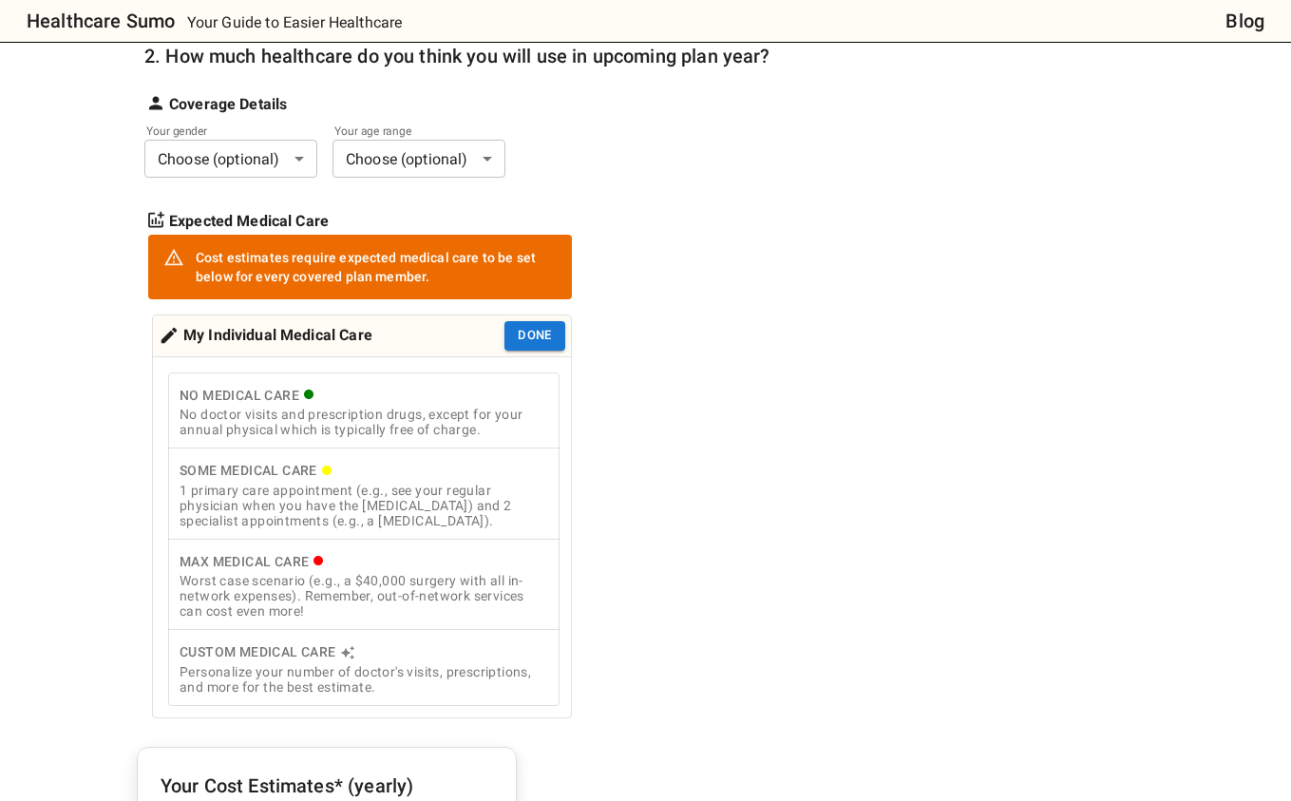
scroll to position [315, 0]
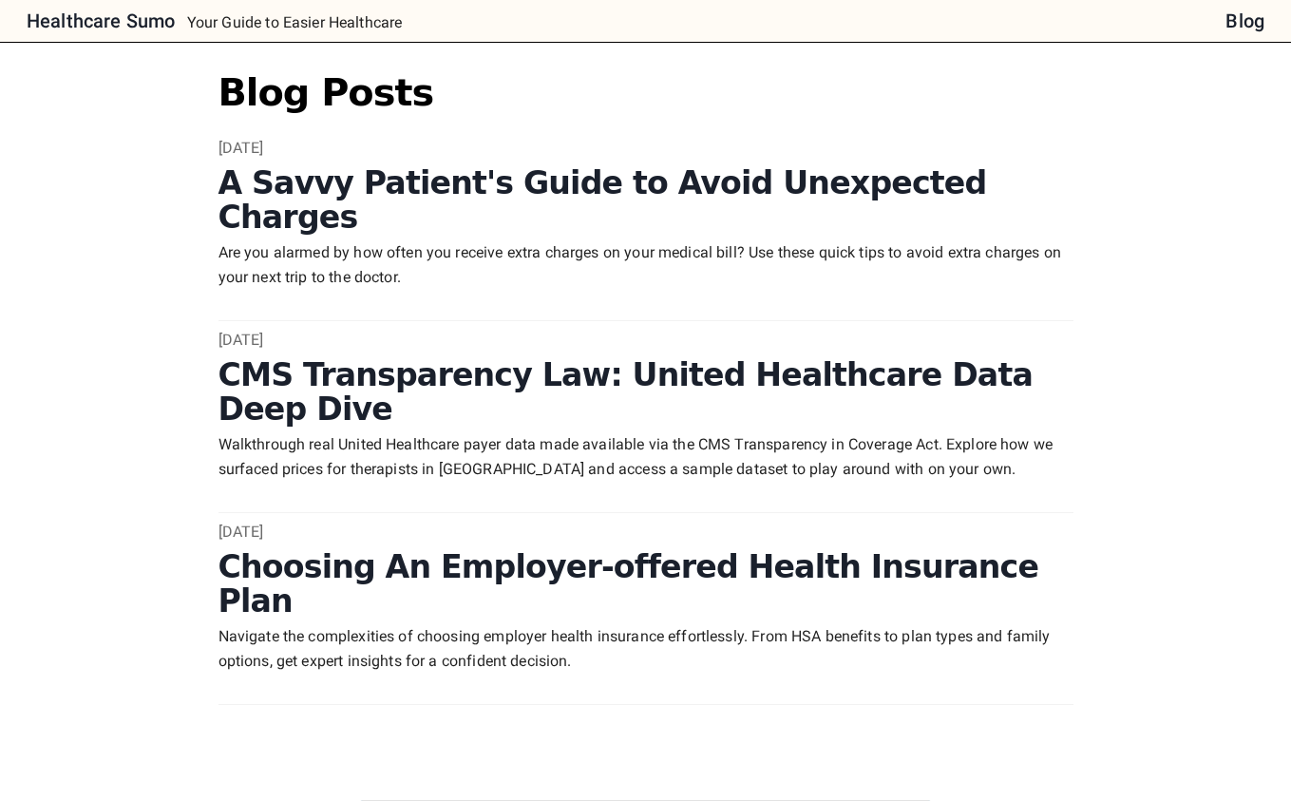
click at [113, 32] on h6 "Healthcare Sumo" at bounding box center [101, 21] width 148 height 30
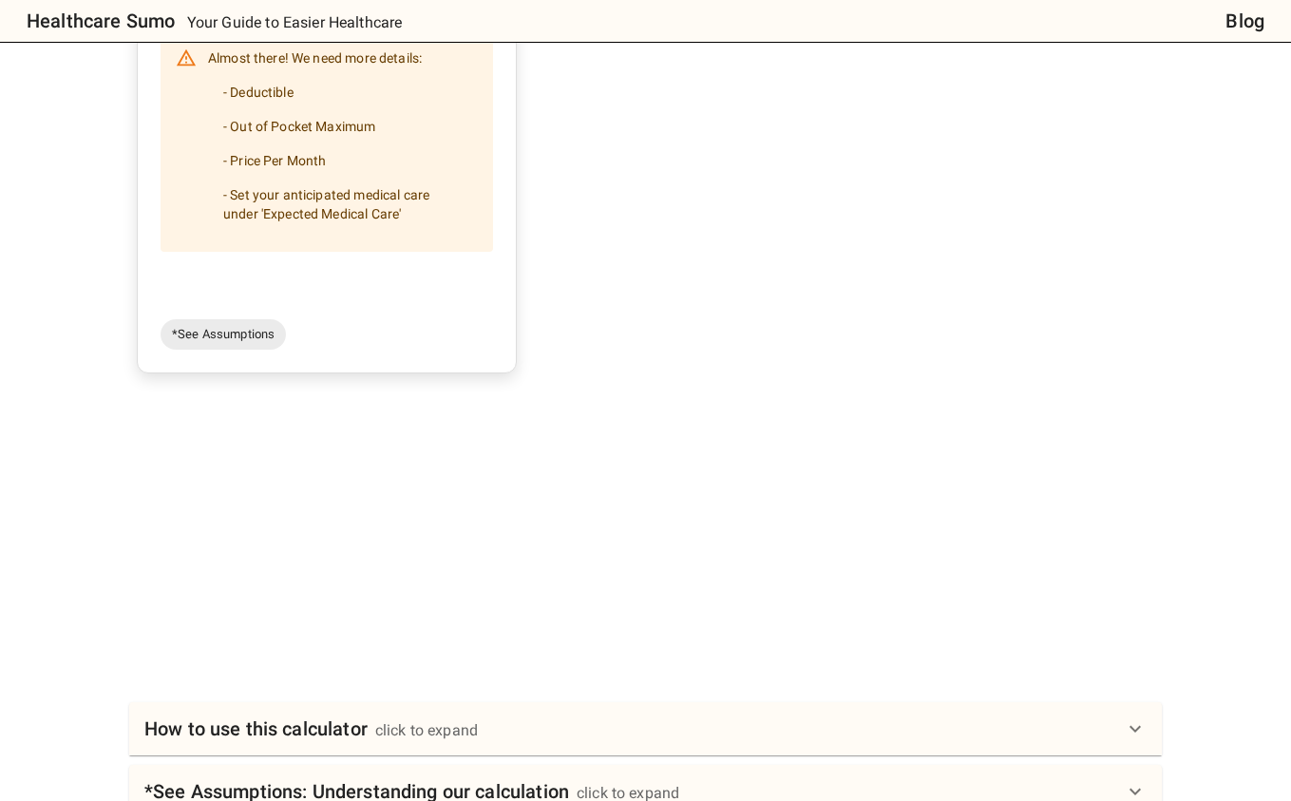
scroll to position [1596, 0]
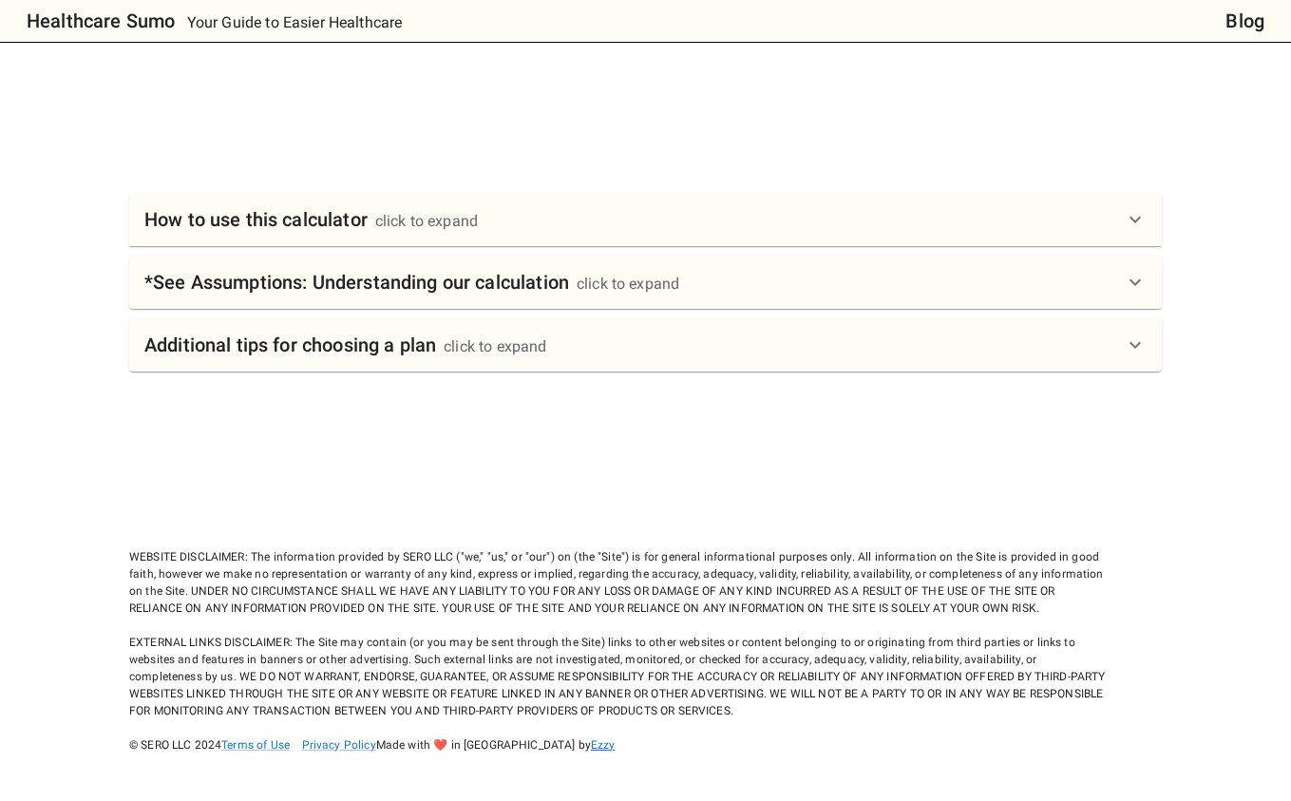
click at [591, 748] on link "Ezzy" at bounding box center [603, 744] width 25 height 13
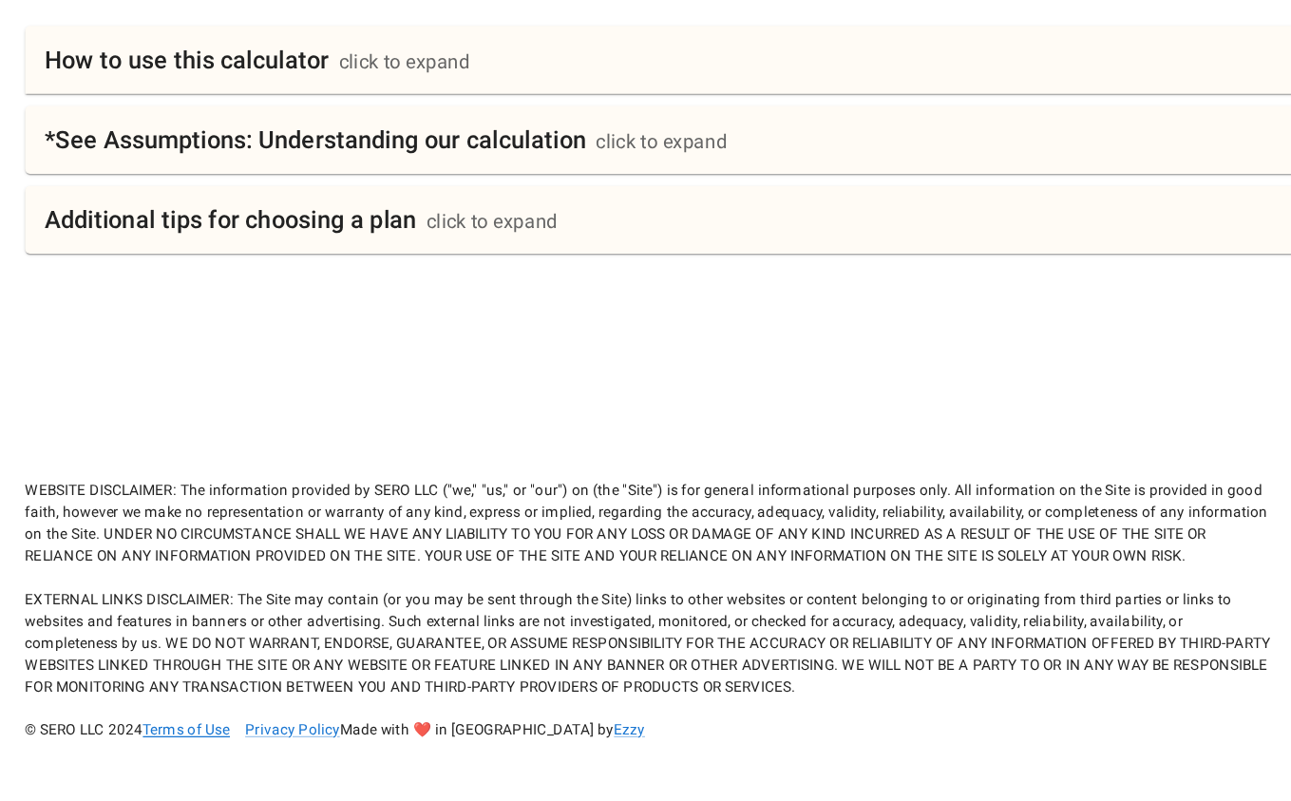
click at [286, 748] on link "Terms of Use" at bounding box center [255, 744] width 68 height 13
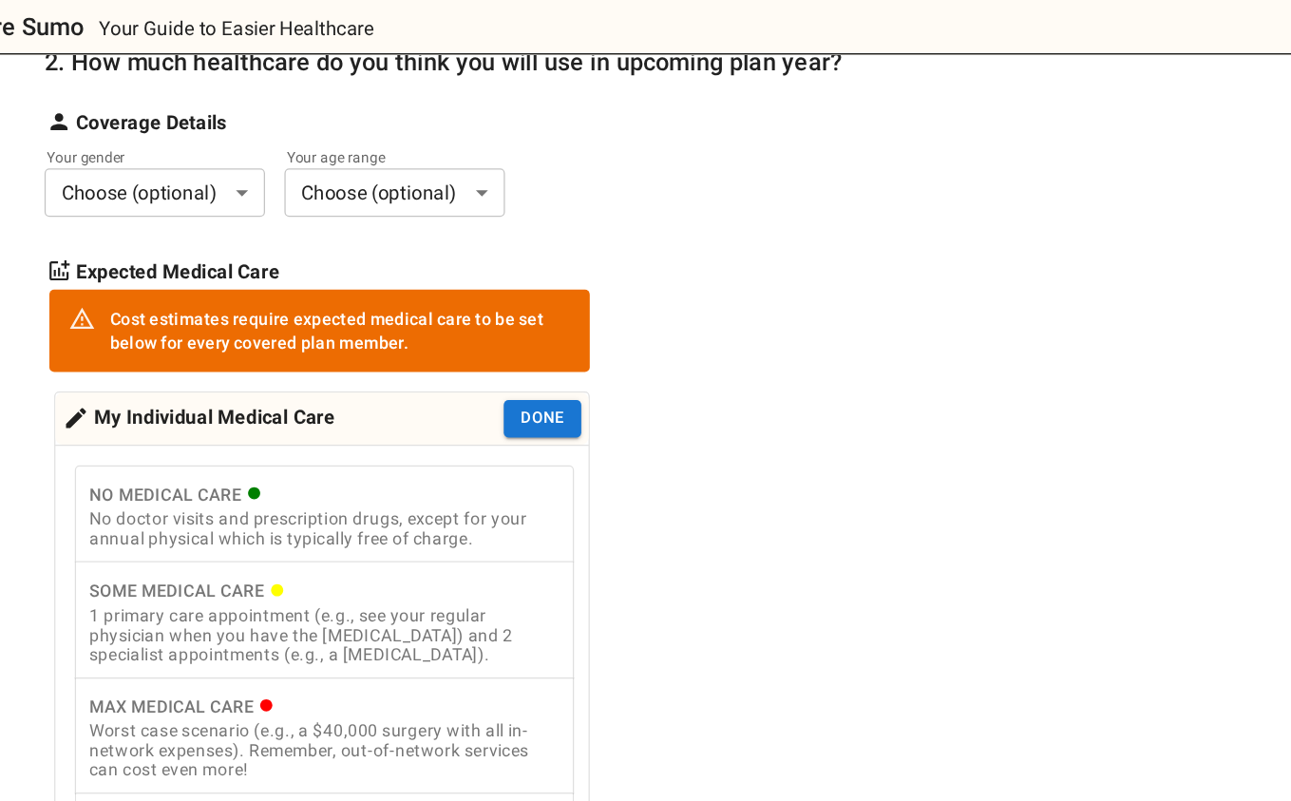
scroll to position [0, 0]
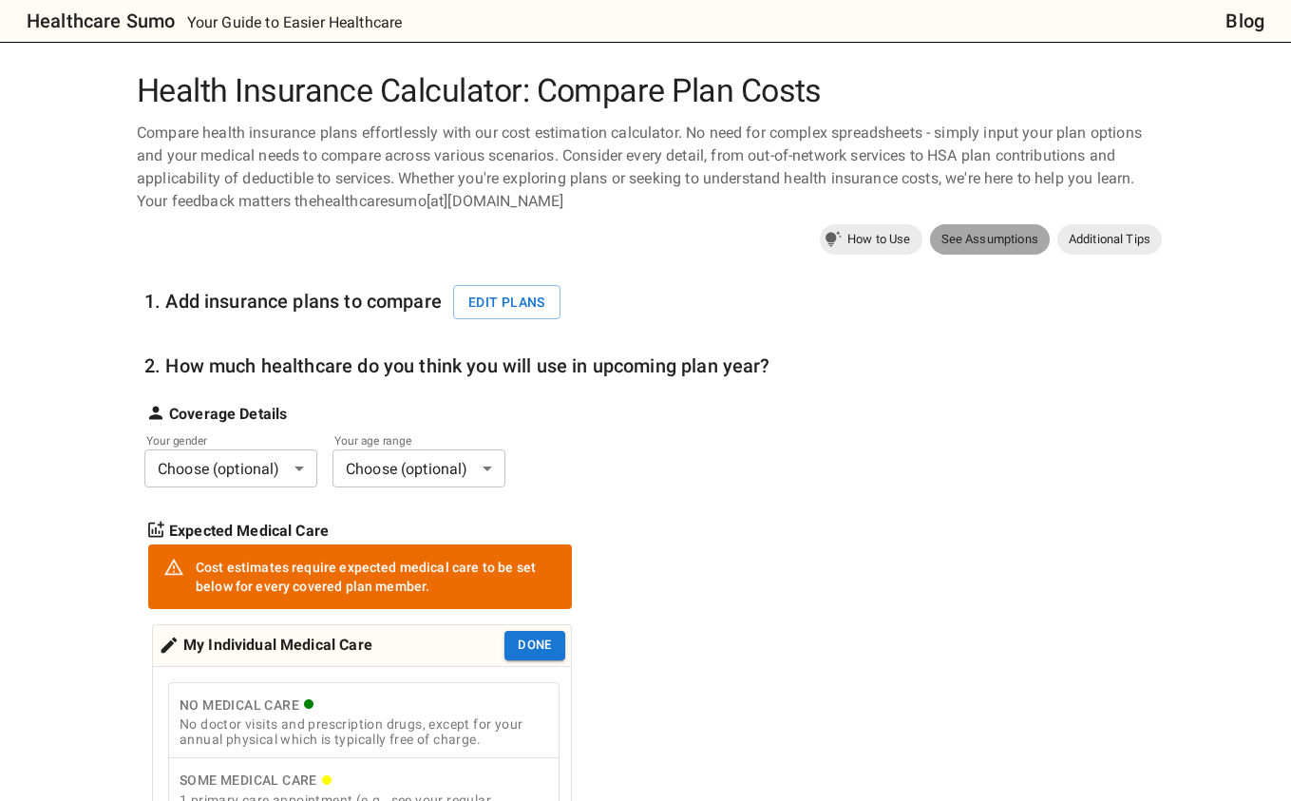
click at [961, 239] on span "See Assumptions" at bounding box center [990, 239] width 120 height 19
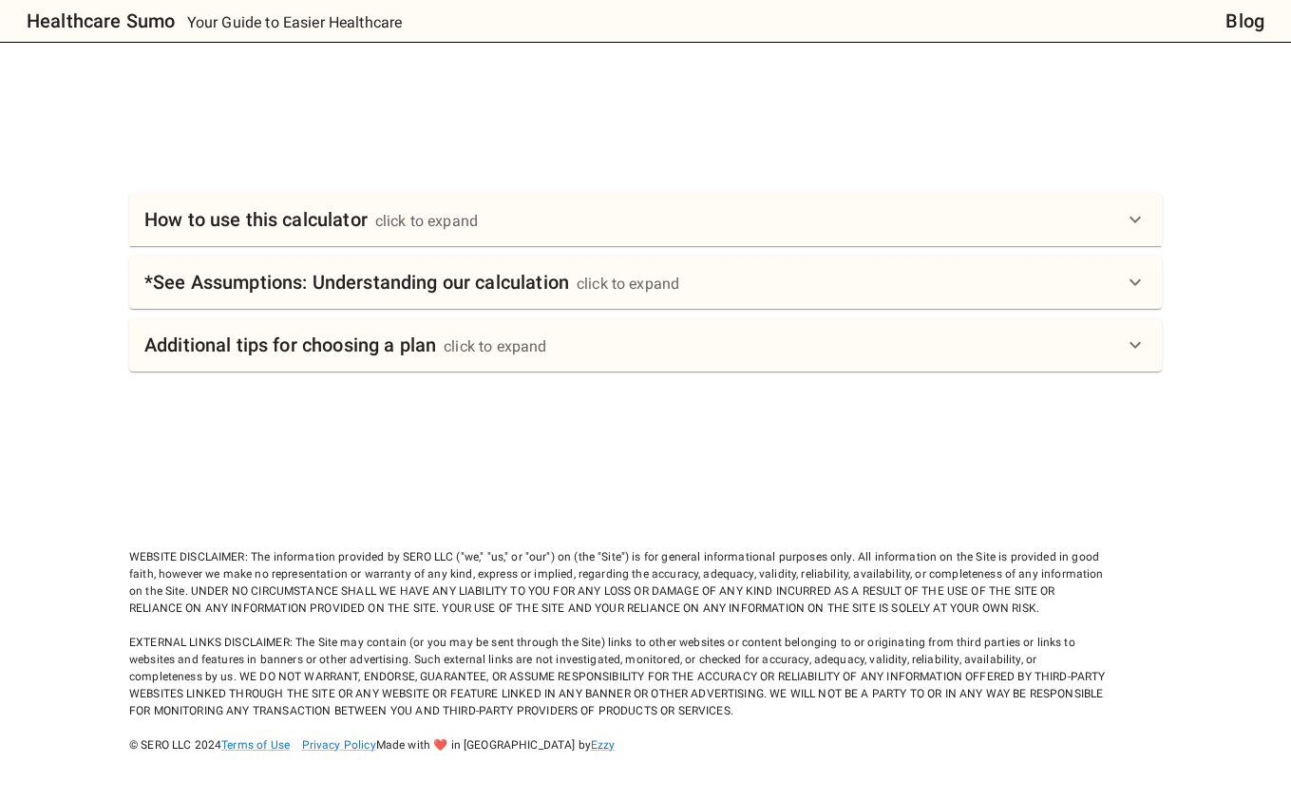
click at [702, 209] on div "How to use this calculator click to expand" at bounding box center [633, 219] width 979 height 30
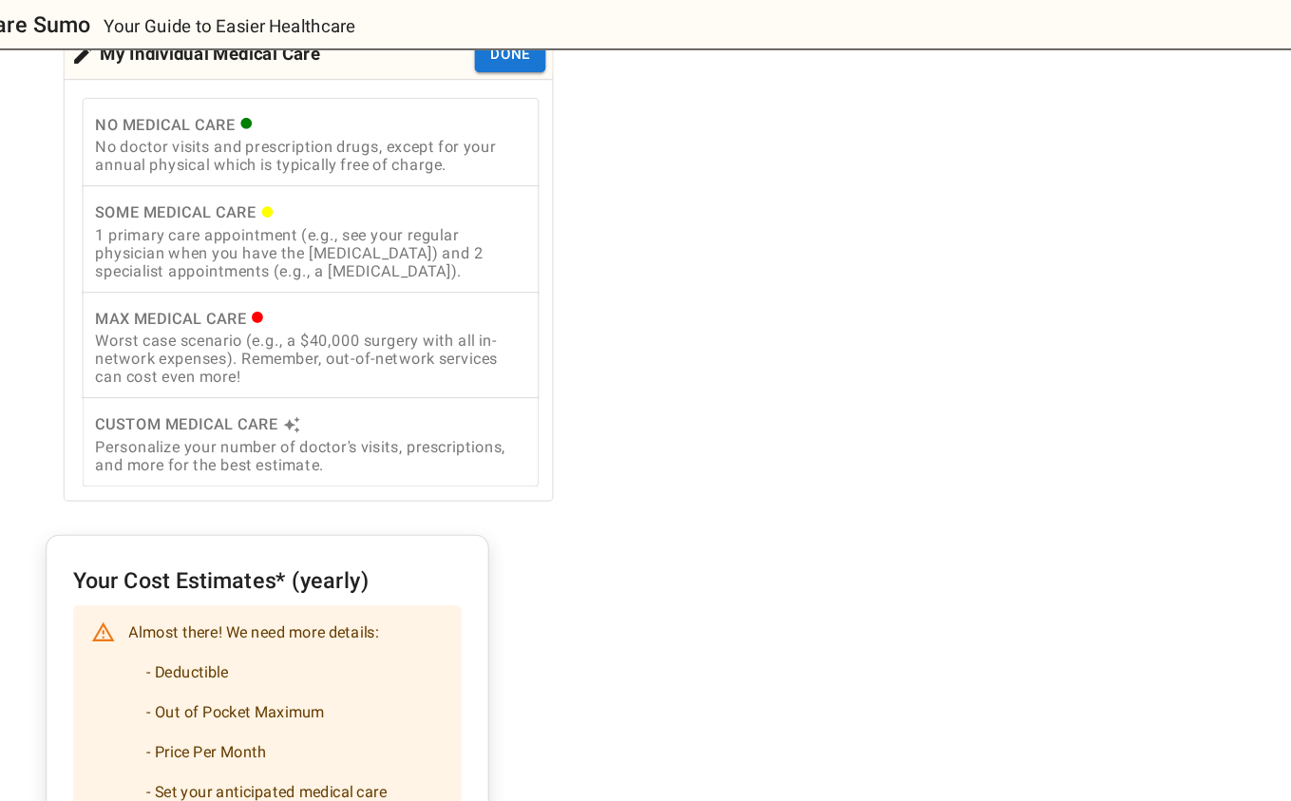
scroll to position [132, 0]
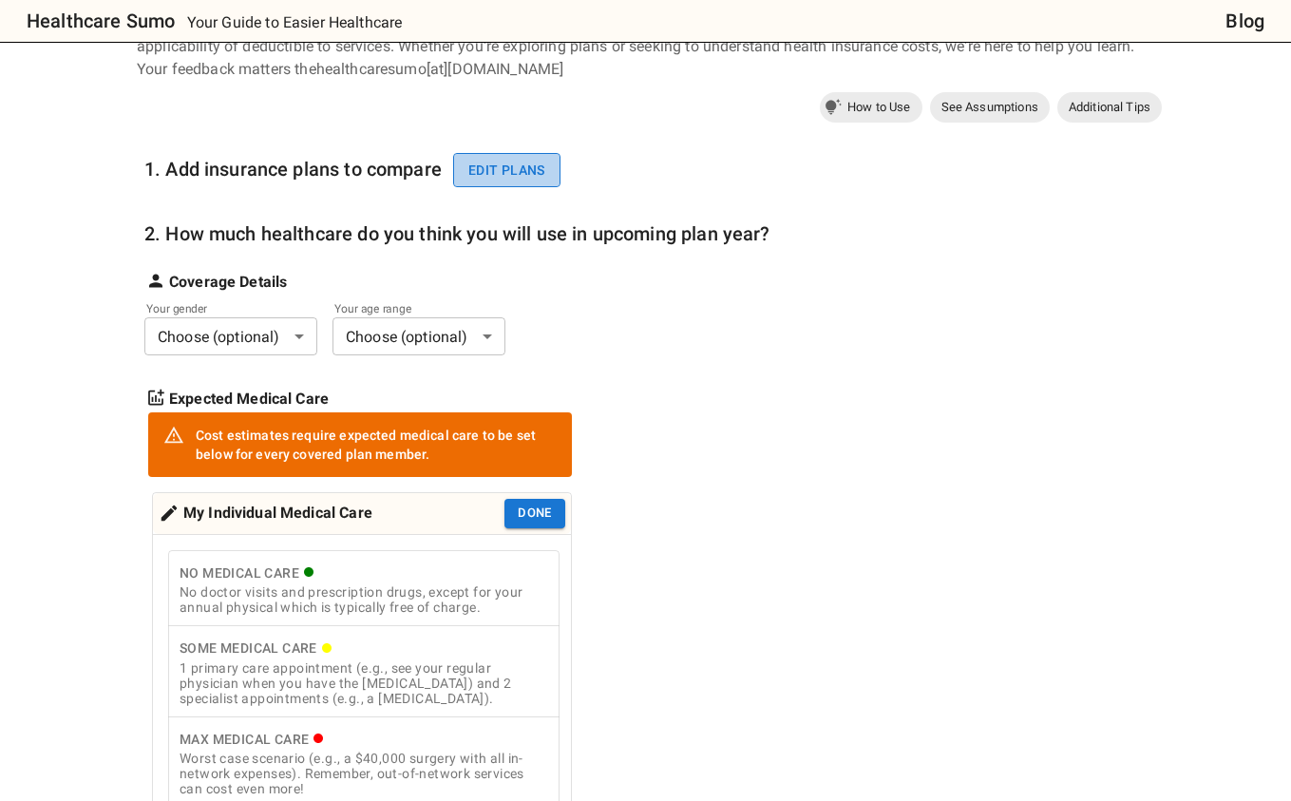
click at [529, 183] on button "Edit plans" at bounding box center [506, 170] width 107 height 35
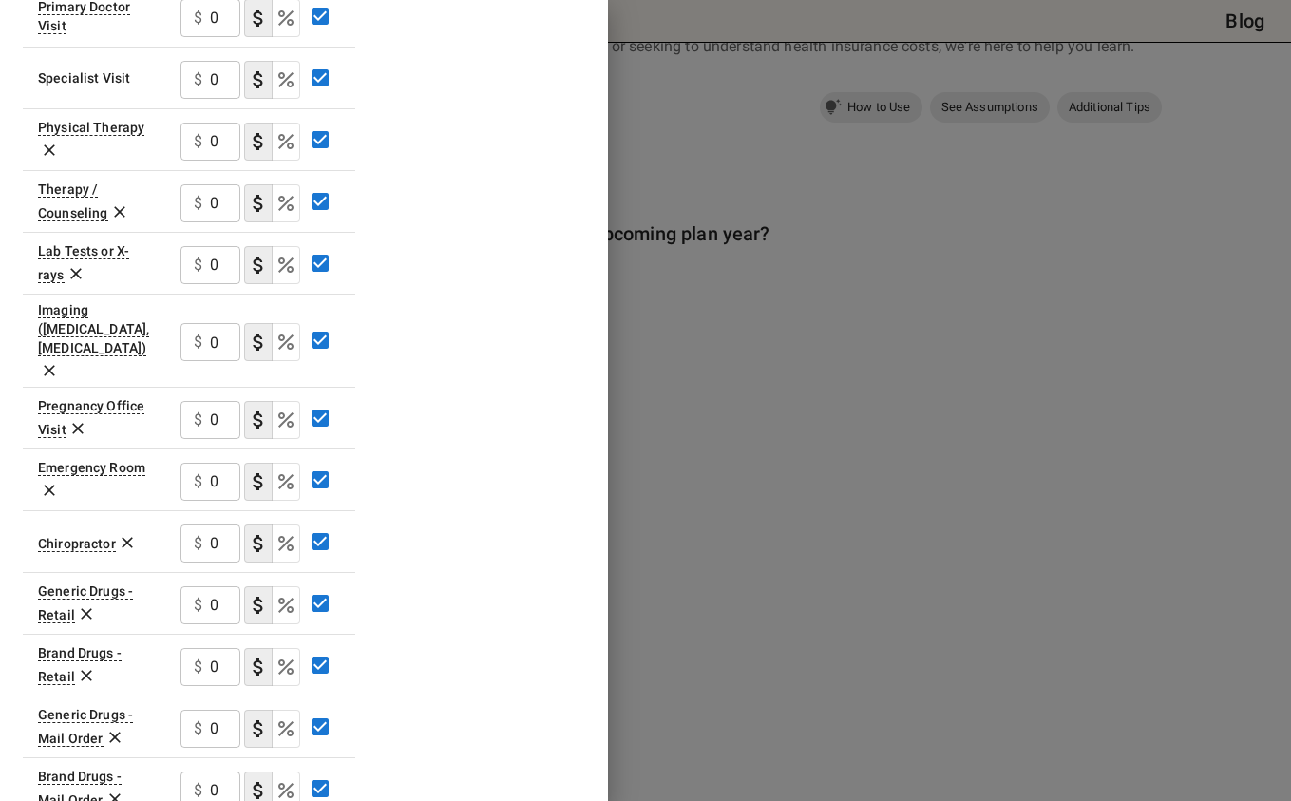
scroll to position [731, 0]
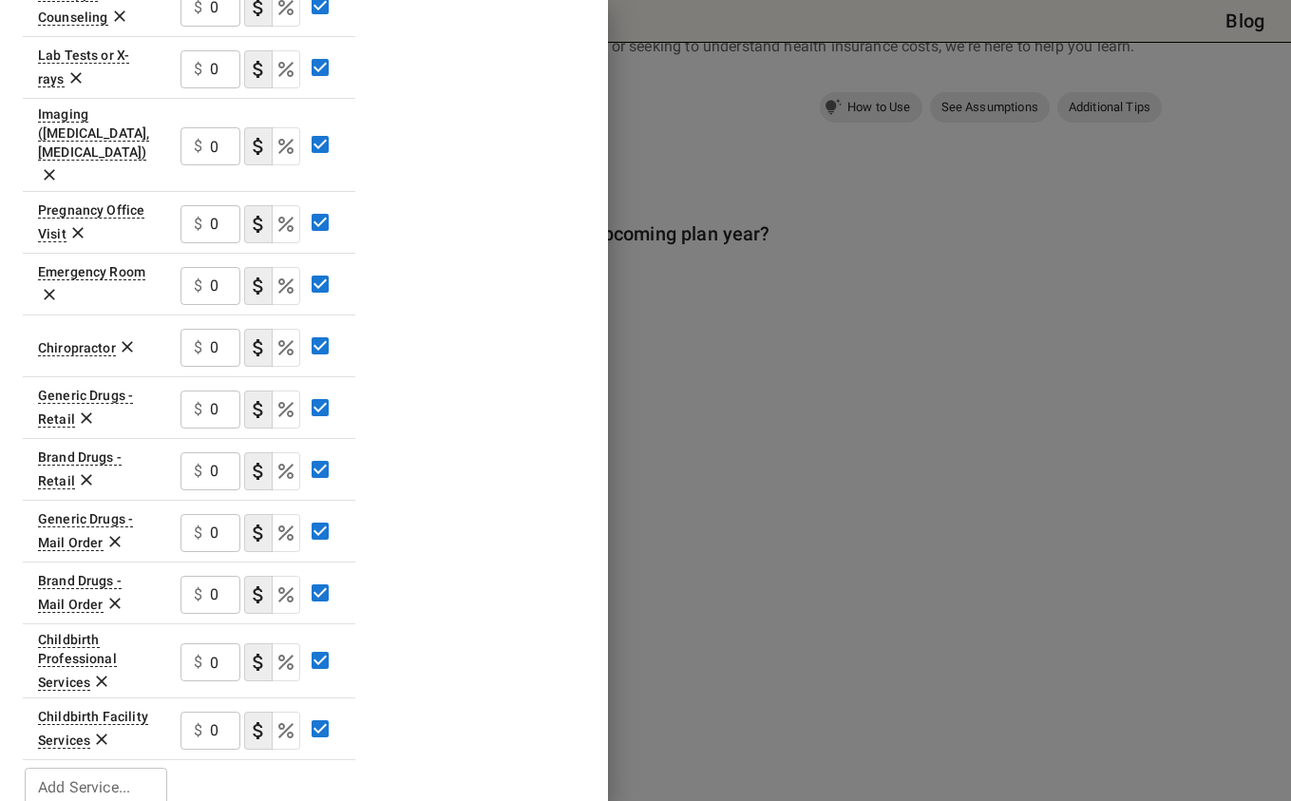
click at [897, 522] on div at bounding box center [645, 400] width 1291 height 801
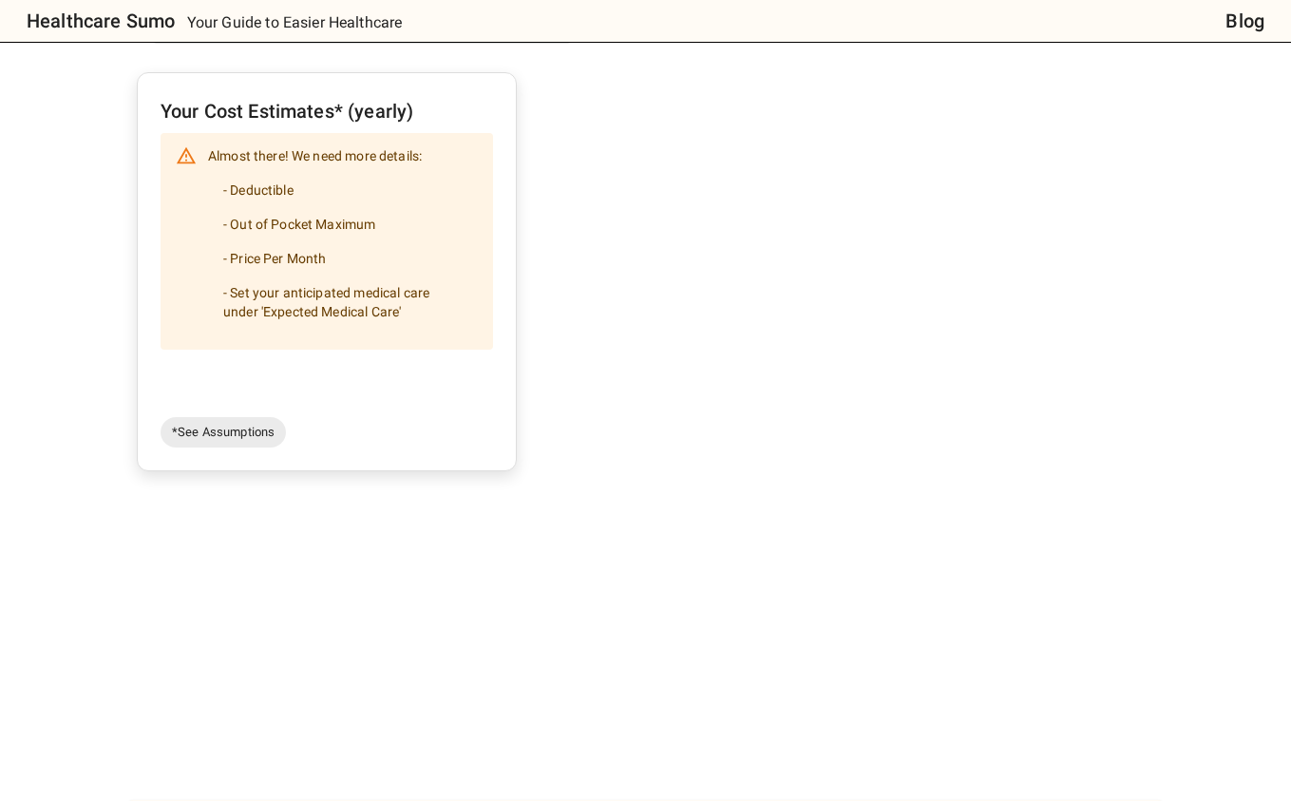
scroll to position [1944, 0]
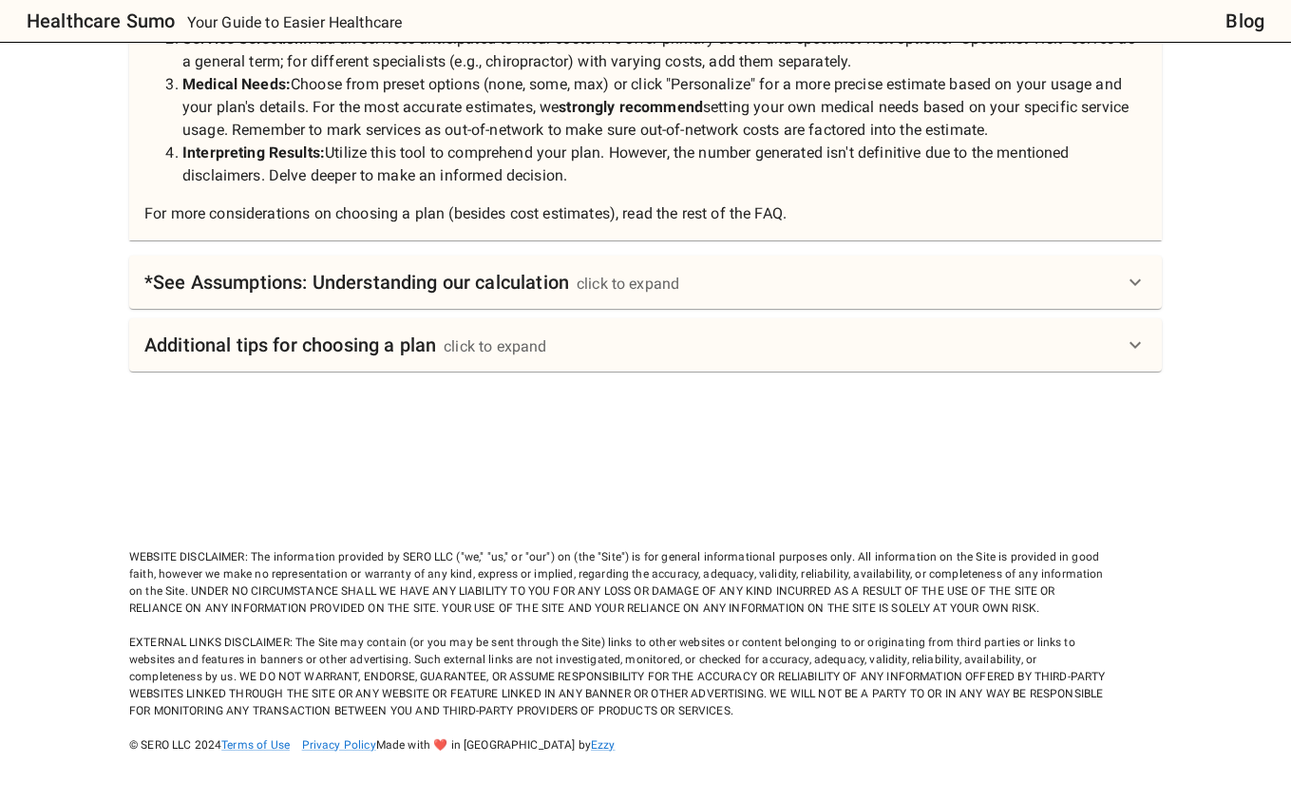
click at [806, 335] on div "Additional tips for choosing a plan click to expand" at bounding box center [633, 345] width 979 height 30
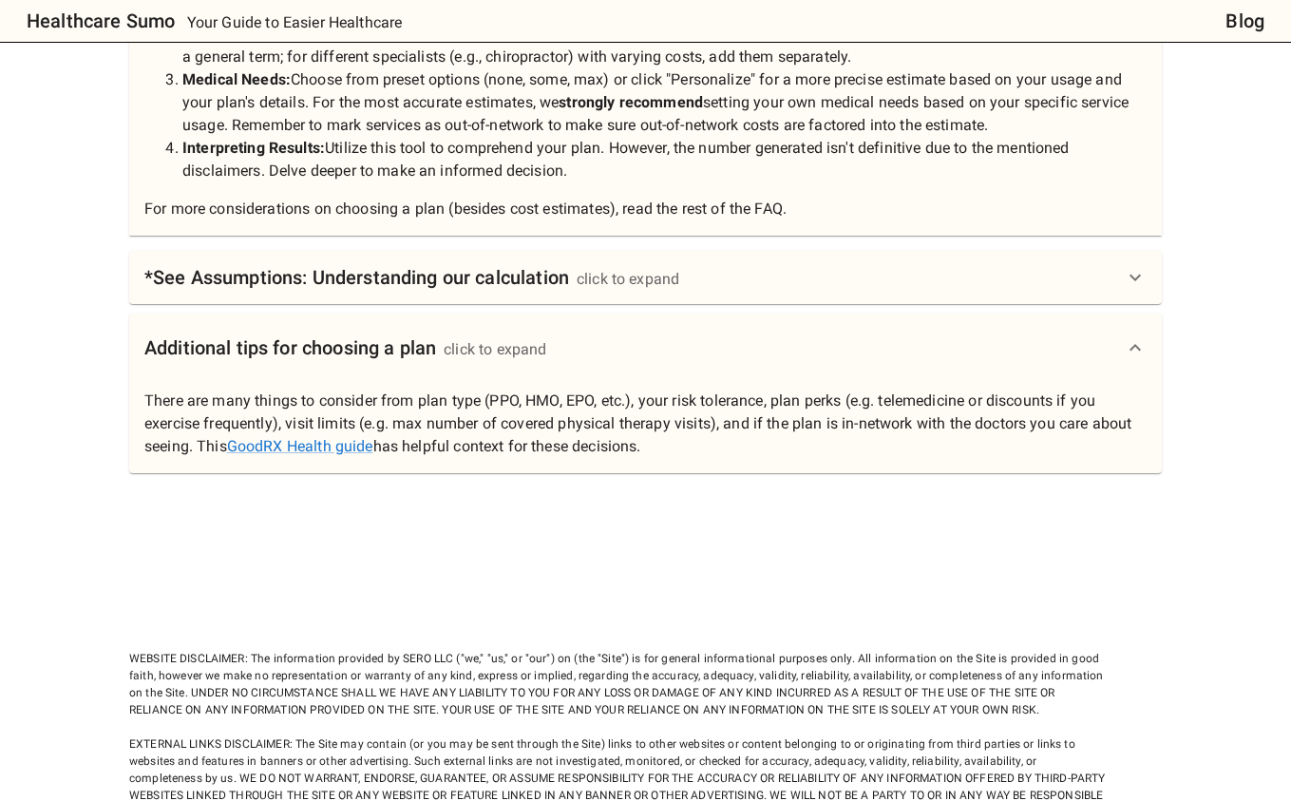
click at [696, 458] on p "There are many things to consider from plan type (PPO, HMO, EPO, etc.), your ri…" at bounding box center [645, 423] width 1002 height 68
drag, startPoint x: 690, startPoint y: 441, endPoint x: 548, endPoint y: 508, distance: 156.8
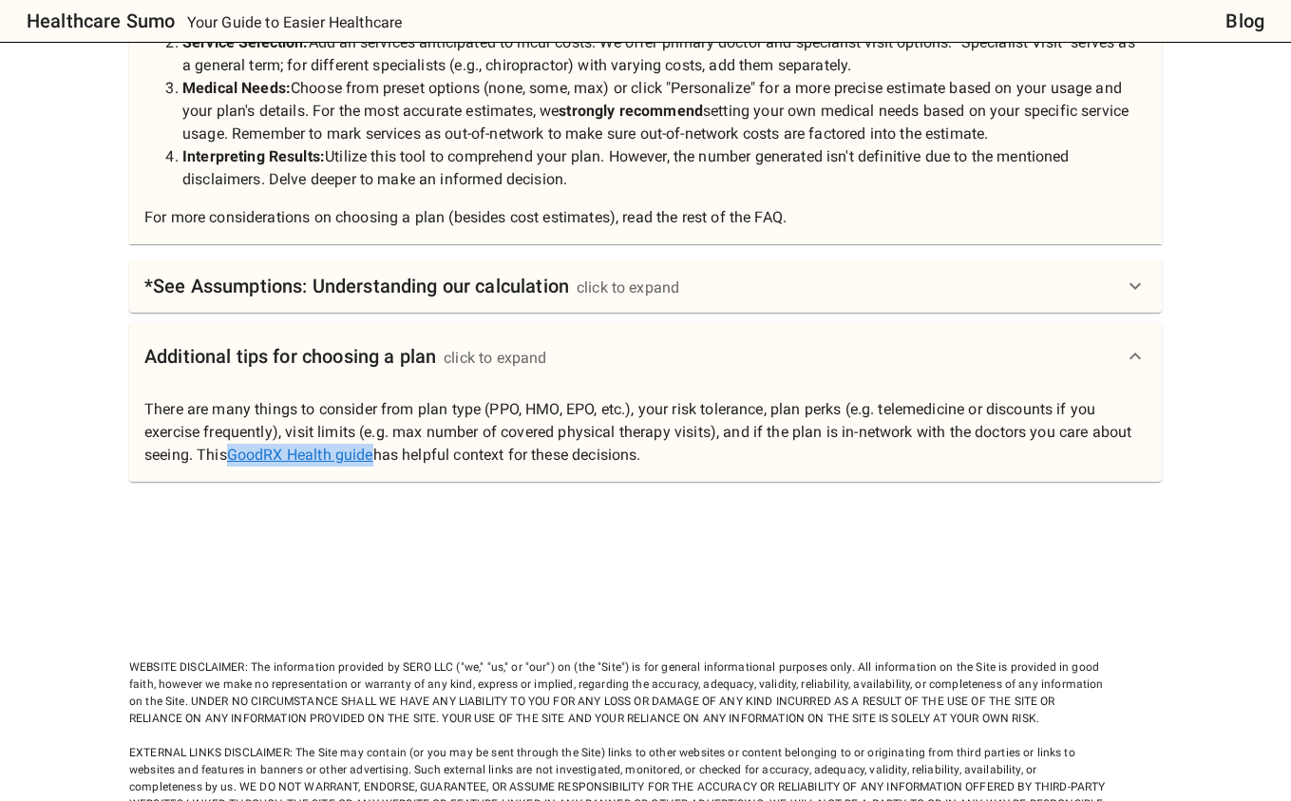
scroll to position [1933, 0]
click at [784, 290] on div "*See Assumptions: Understanding our calculation click to expand" at bounding box center [633, 288] width 979 height 30
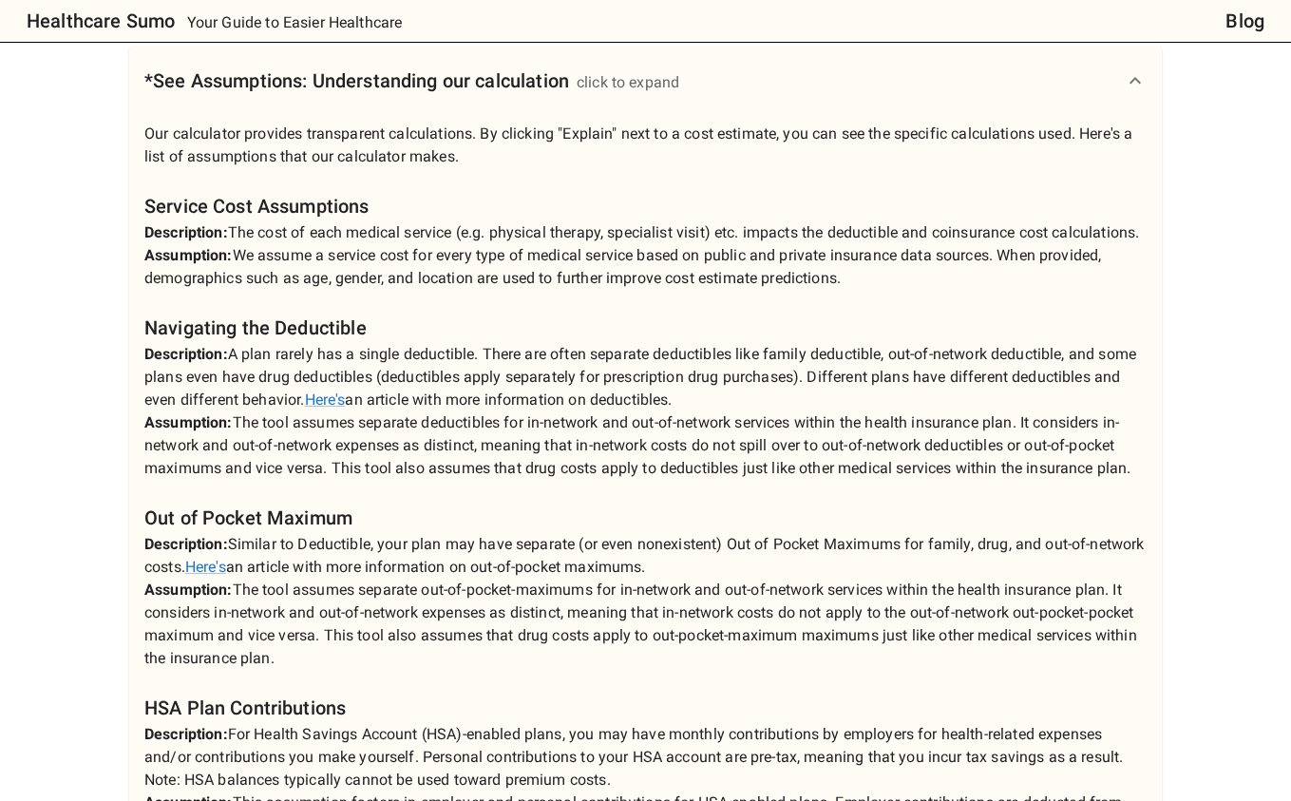
scroll to position [2151, 0]
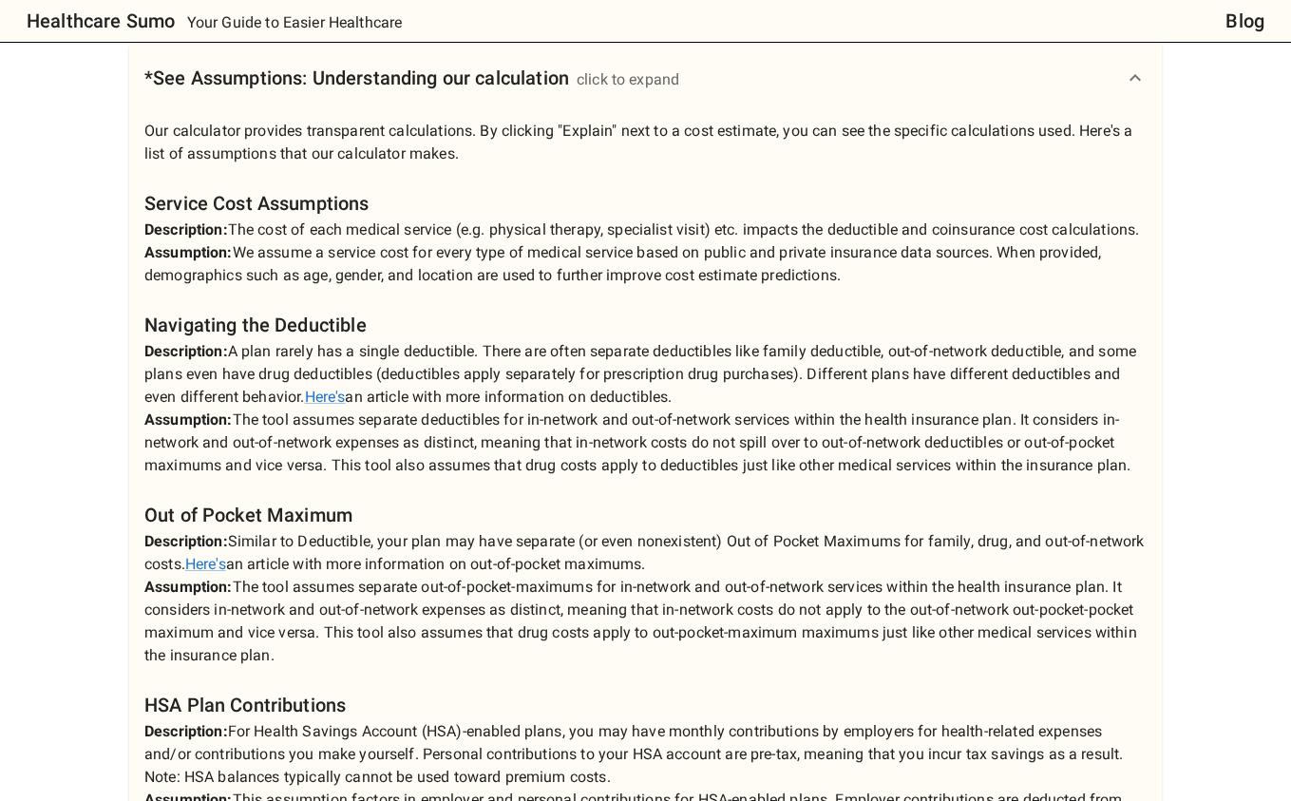
drag, startPoint x: 738, startPoint y: 417, endPoint x: 1083, endPoint y: 680, distance: 433.8
click at [1083, 680] on p "Our calculator provides transparent calculations. By clicking "Explain" next to…" at bounding box center [645, 549] width 1002 height 859
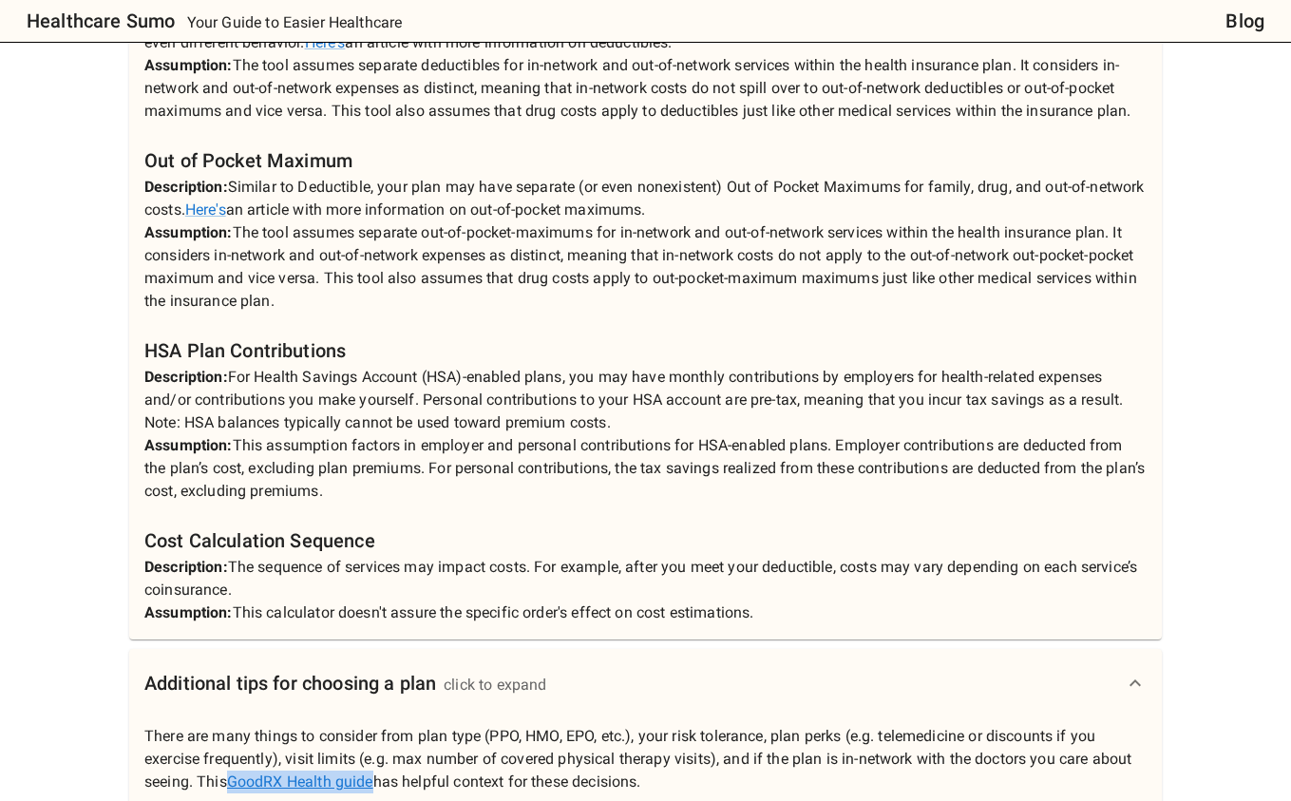
scroll to position [2507, 0]
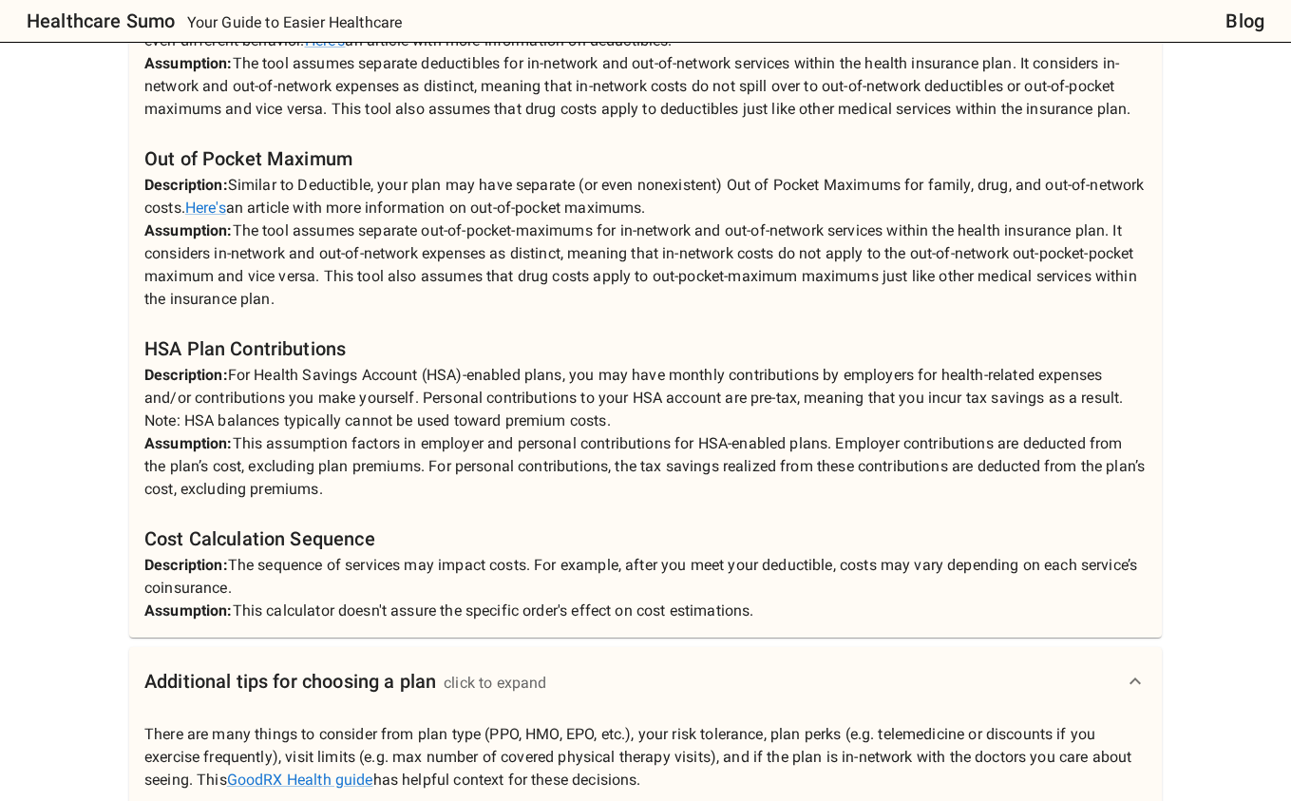
click at [522, 352] on p "Our calculator provides transparent calculations. By clicking "Explain" next to…" at bounding box center [645, 192] width 1002 height 859
click at [226, 217] on link "Here's" at bounding box center [205, 208] width 41 height 18
drag, startPoint x: 501, startPoint y: 616, endPoint x: 124, endPoint y: 428, distance: 420.2
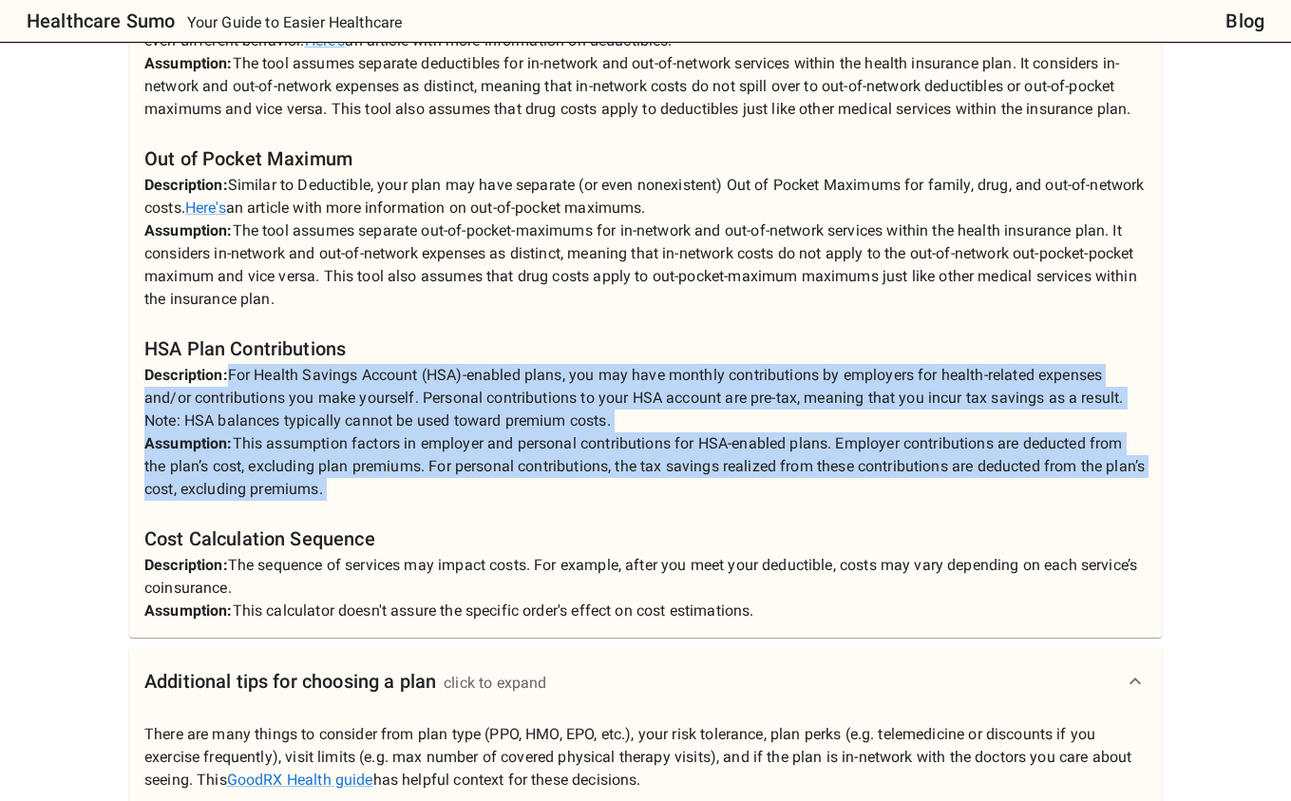
drag, startPoint x: 622, startPoint y: 454, endPoint x: 699, endPoint y: 535, distance: 111.5
click at [699, 535] on p "Our calculator provides transparent calculations. By clicking "Explain" next to…" at bounding box center [645, 192] width 1002 height 859
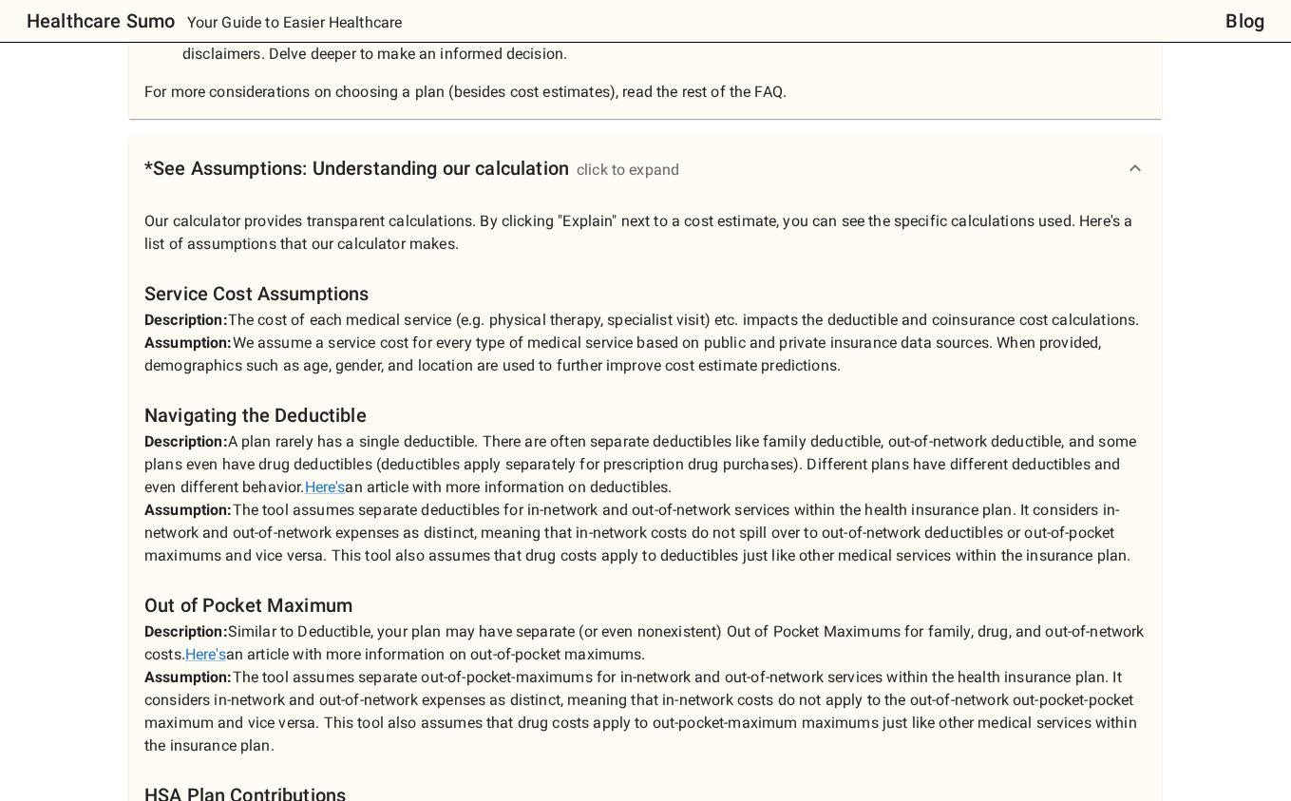
scroll to position [2065, 0]
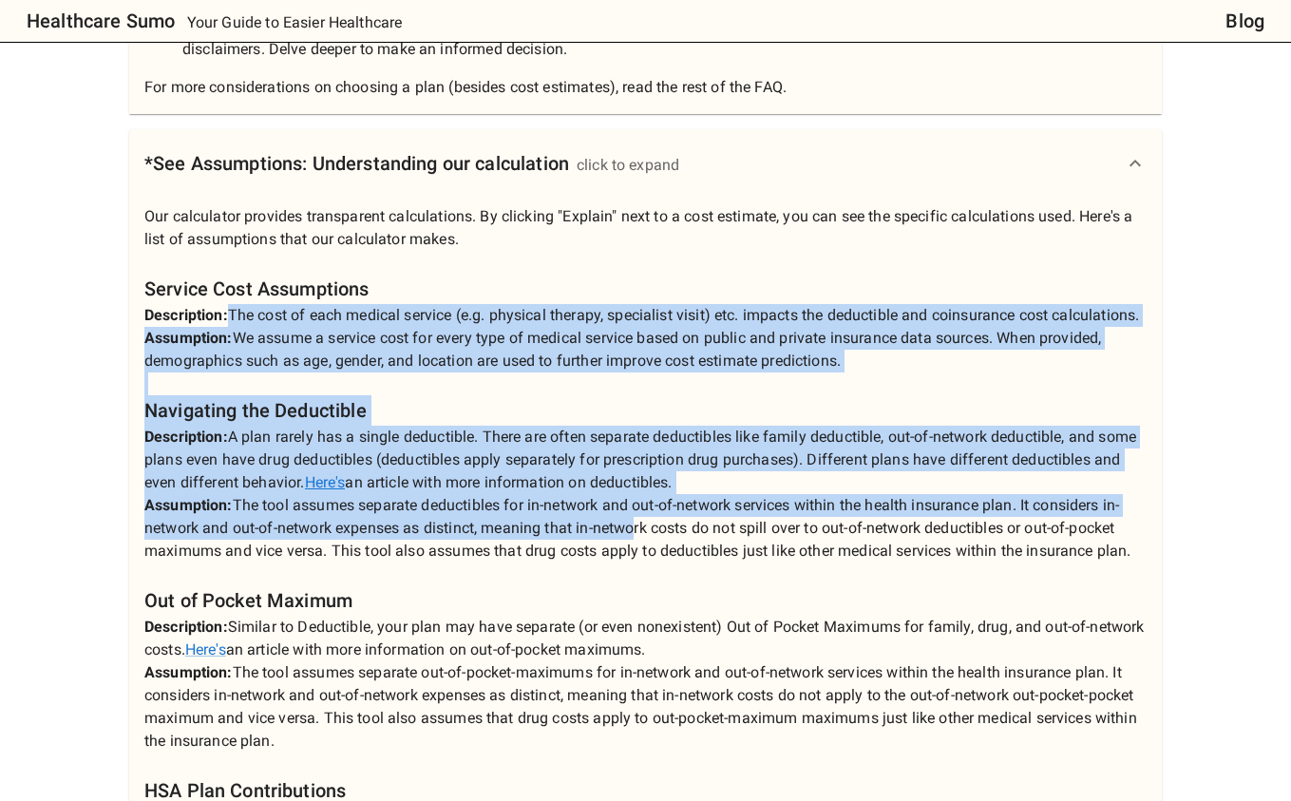
drag, startPoint x: 282, startPoint y: 342, endPoint x: 631, endPoint y: 549, distance: 405.5
click at [631, 549] on p "Our calculator provides transparent calculations. By clicking "Explain" next to…" at bounding box center [645, 634] width 1002 height 859
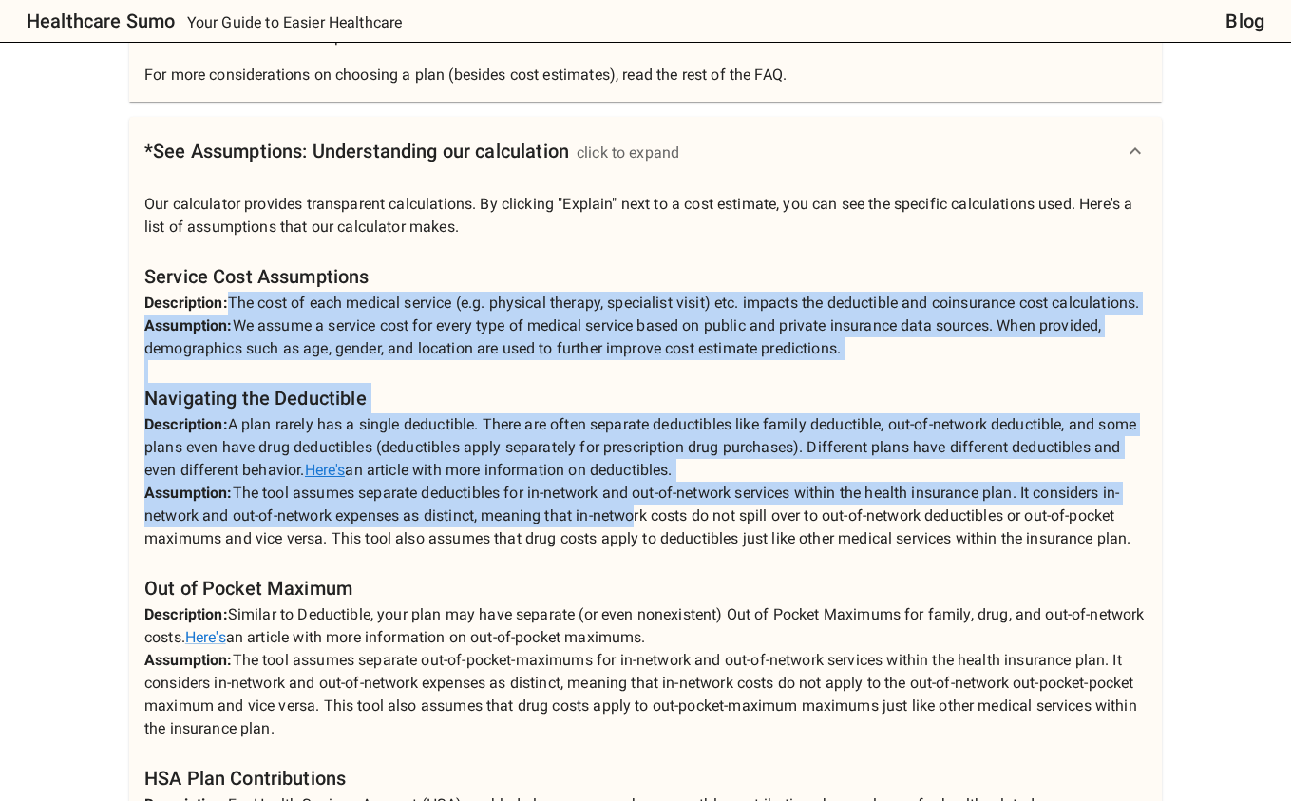
click at [598, 403] on p "Our calculator provides transparent calculations. By clicking "Explain" next to…" at bounding box center [645, 622] width 1002 height 859
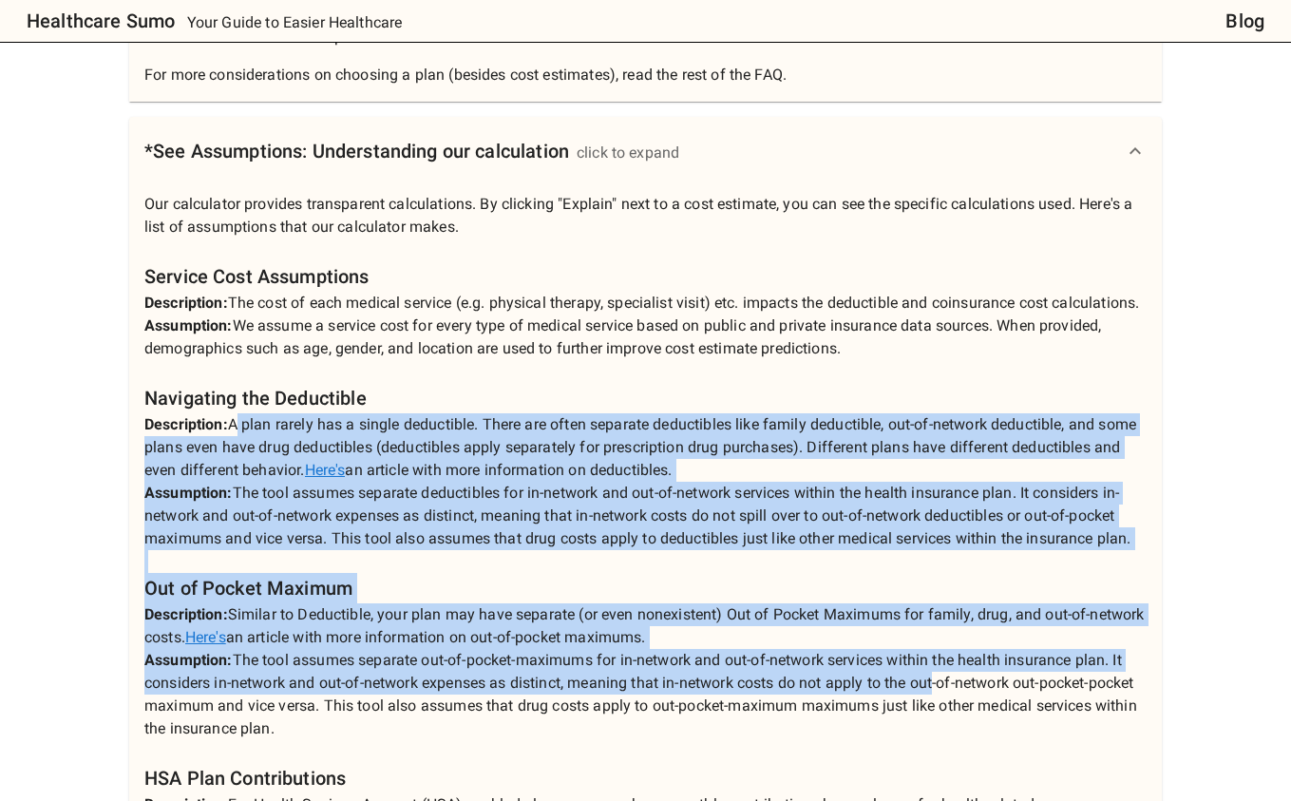
drag, startPoint x: 234, startPoint y: 448, endPoint x: 930, endPoint y: 698, distance: 739.8
click at [933, 699] on p "Our calculator provides transparent calculations. By clicking "Explain" next to…" at bounding box center [645, 622] width 1002 height 859
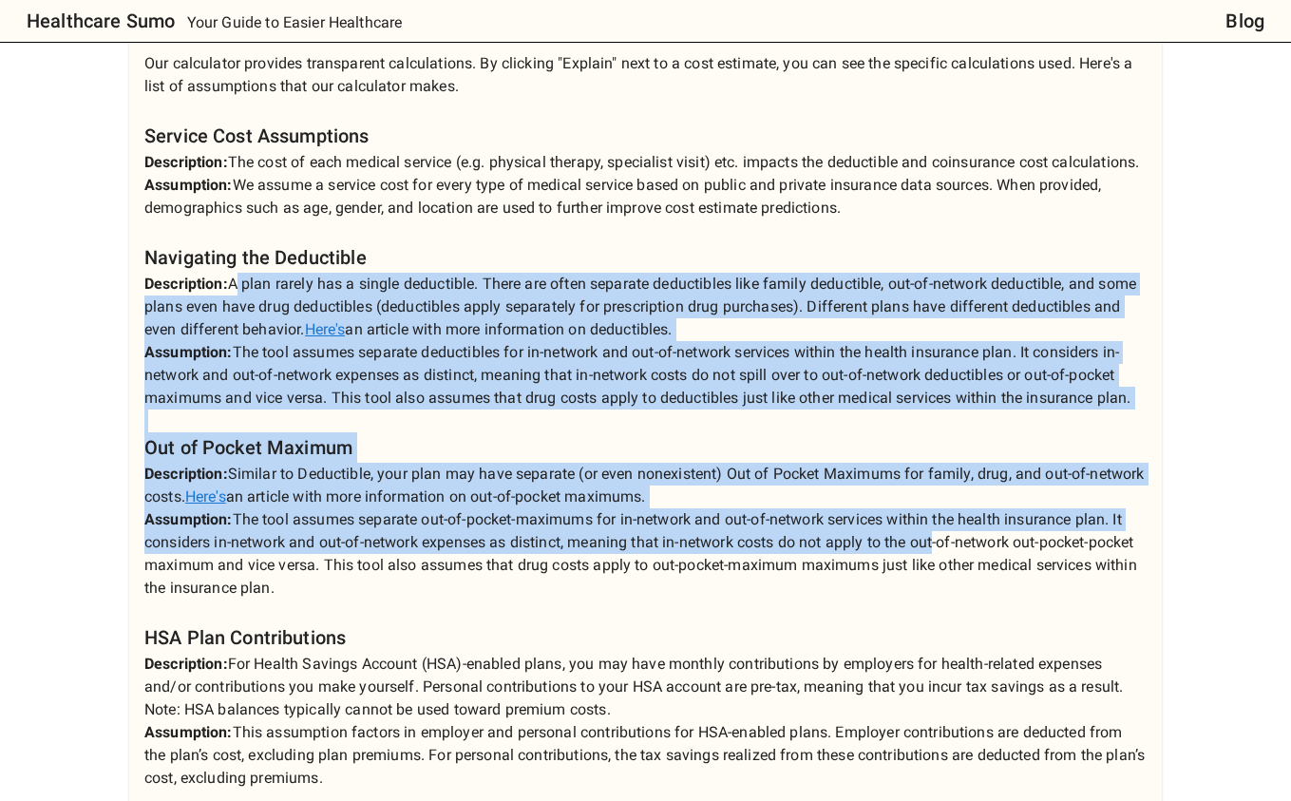
scroll to position [2220, 0]
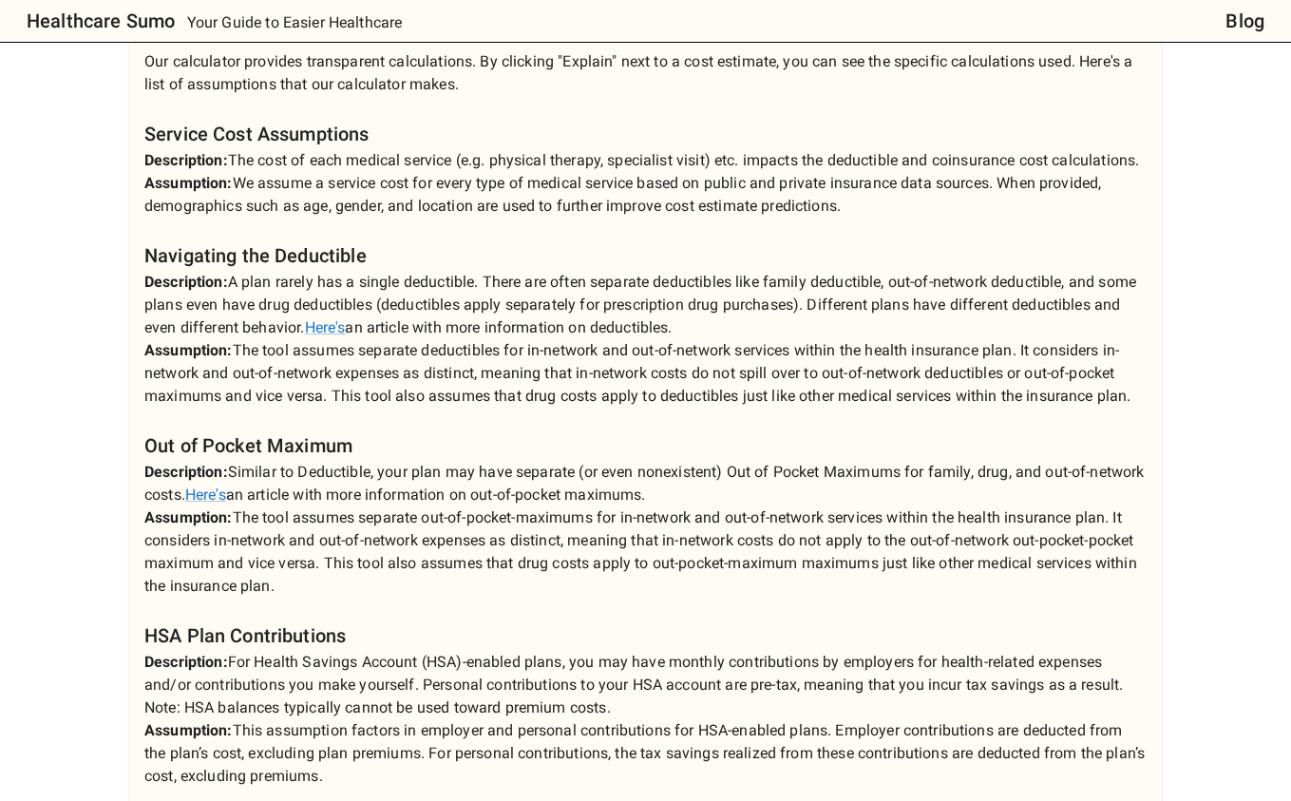
drag, startPoint x: 557, startPoint y: 618, endPoint x: 544, endPoint y: 617, distance: 12.5
click at [544, 617] on p "Our calculator provides transparent calculations. By clicking "Explain" next to…" at bounding box center [645, 479] width 1002 height 859
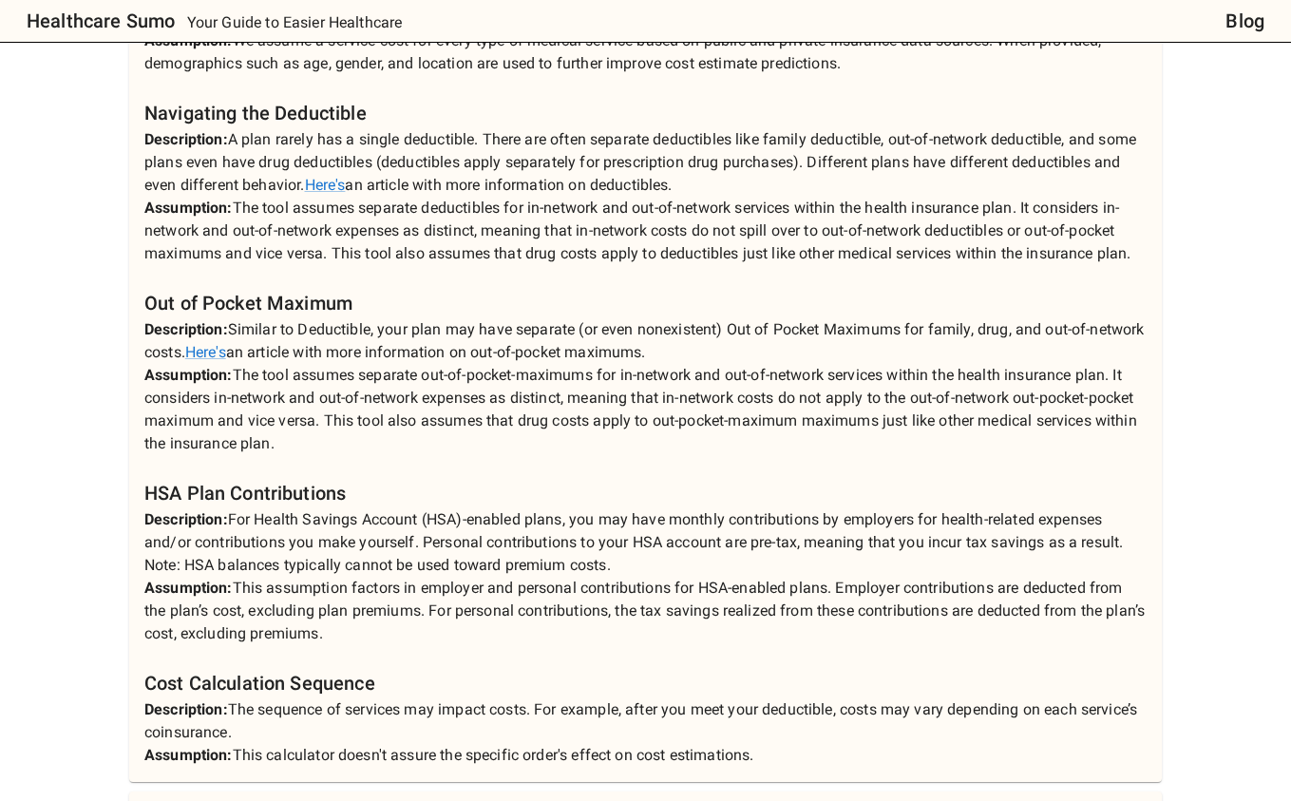
scroll to position [2399, 0]
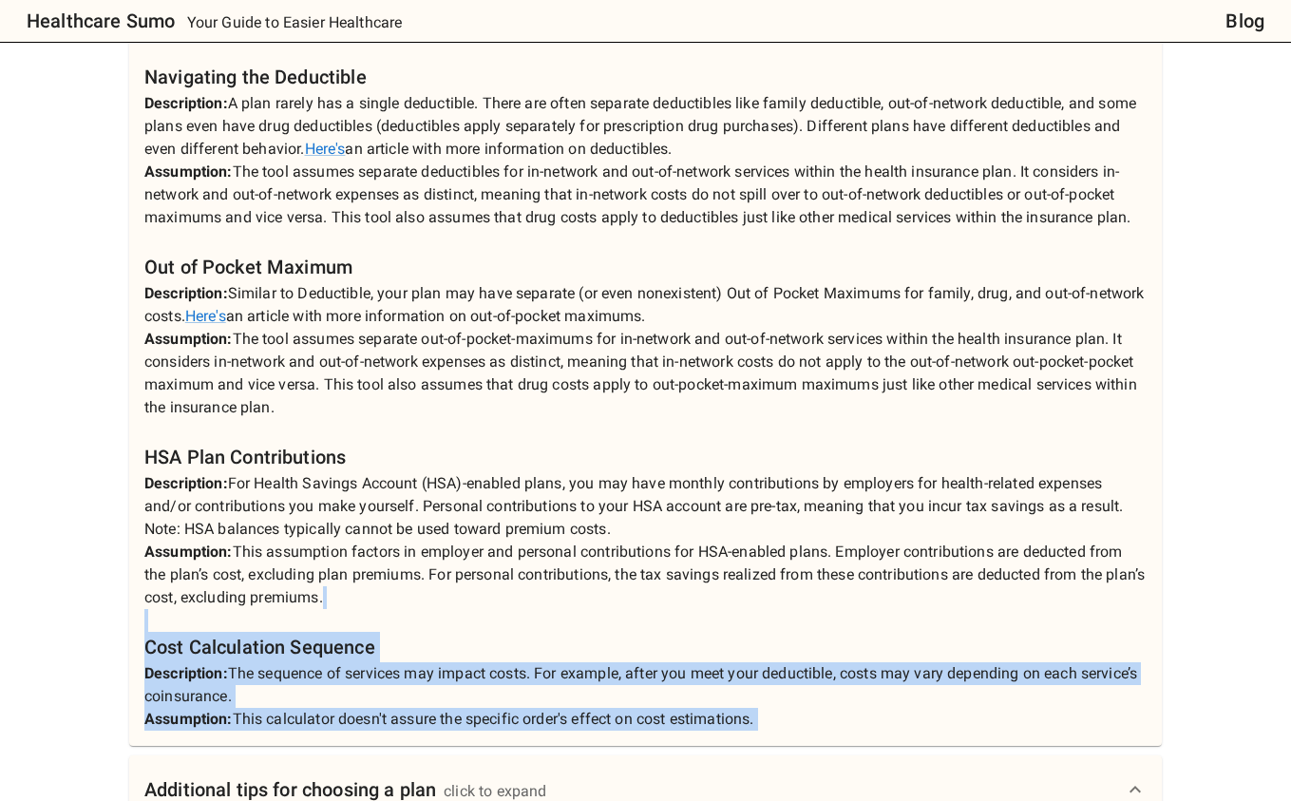
drag, startPoint x: 451, startPoint y: 645, endPoint x: 488, endPoint y: 776, distance: 136.2
click at [488, 776] on div "How to use this calculator click to expand This tool is designed for 1-person i…" at bounding box center [645, 149] width 1033 height 1529
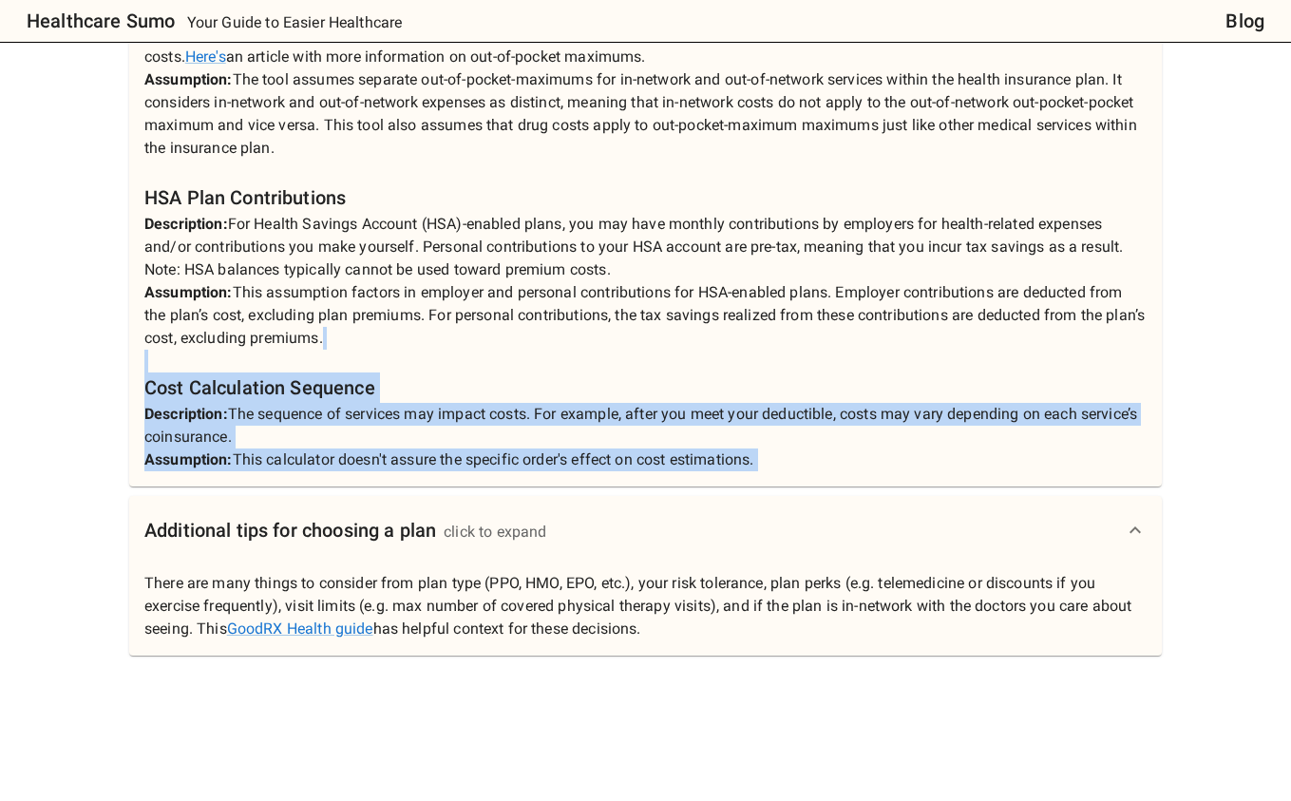
scroll to position [2662, 0]
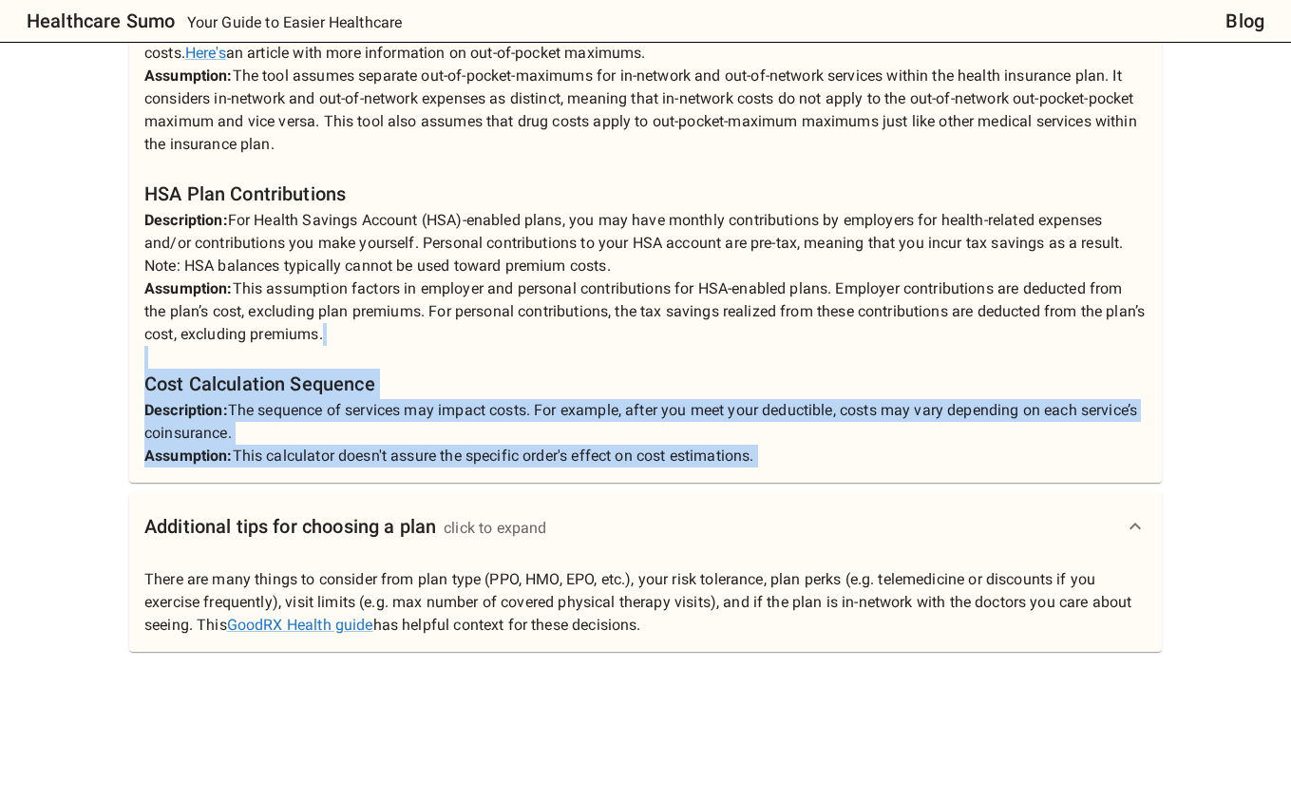
click at [389, 443] on p "Our calculator provides transparent calculations. By clicking "Explain" next to…" at bounding box center [645, 38] width 1002 height 859
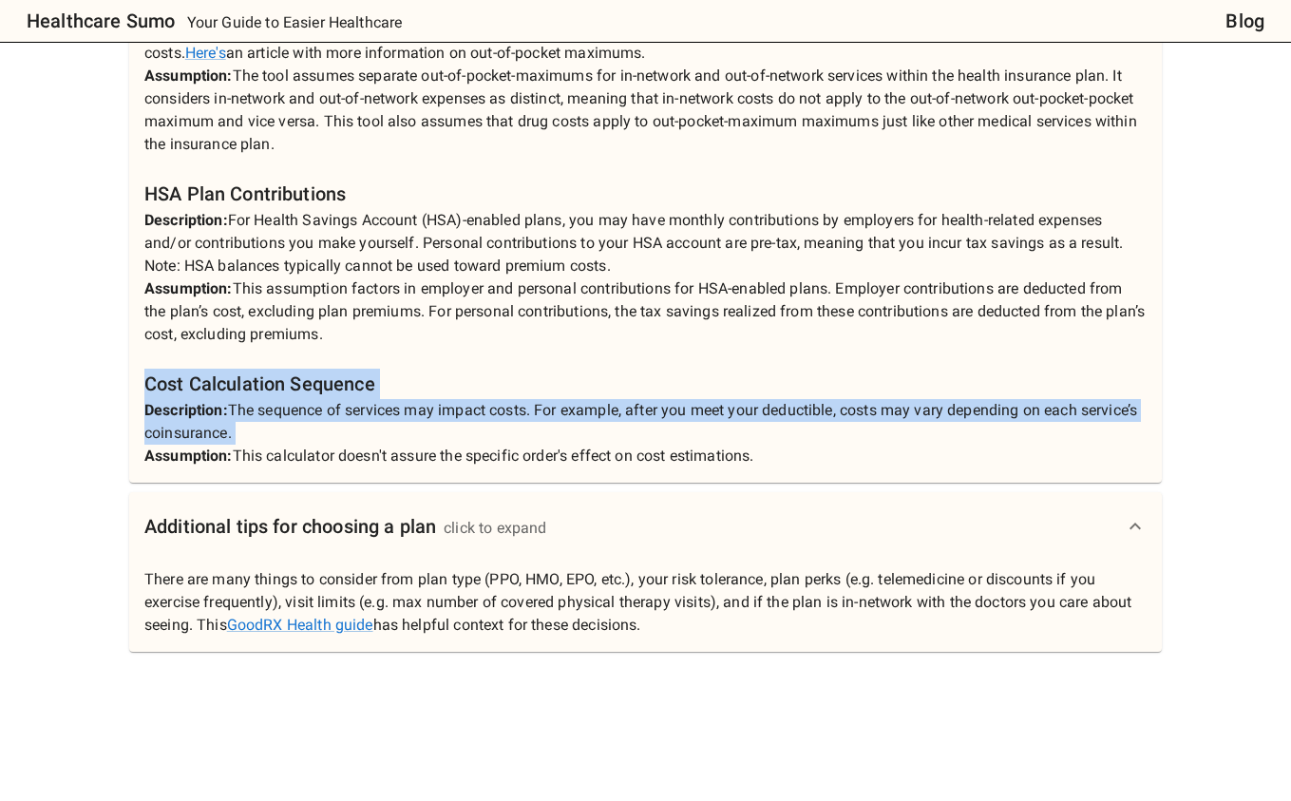
drag, startPoint x: 765, startPoint y: 483, endPoint x: 85, endPoint y: 413, distance: 682.7
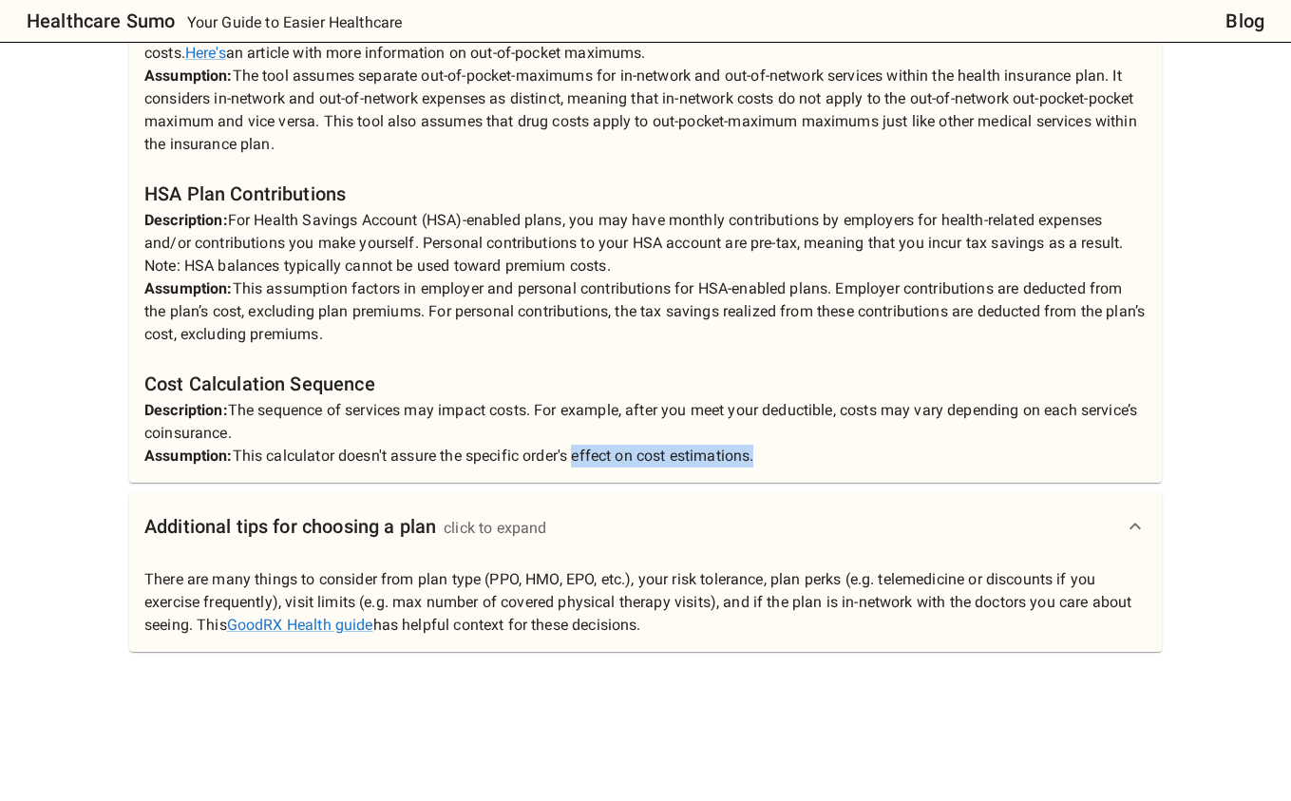
drag, startPoint x: 760, startPoint y: 483, endPoint x: 576, endPoint y: 484, distance: 184.3
click at [576, 467] on p "Our calculator provides transparent calculations. By clicking "Explain" next to…" at bounding box center [645, 38] width 1002 height 859
drag, startPoint x: 692, startPoint y: 649, endPoint x: 746, endPoint y: 733, distance: 100.4
drag, startPoint x: 779, startPoint y: 609, endPoint x: 860, endPoint y: 609, distance: 80.7
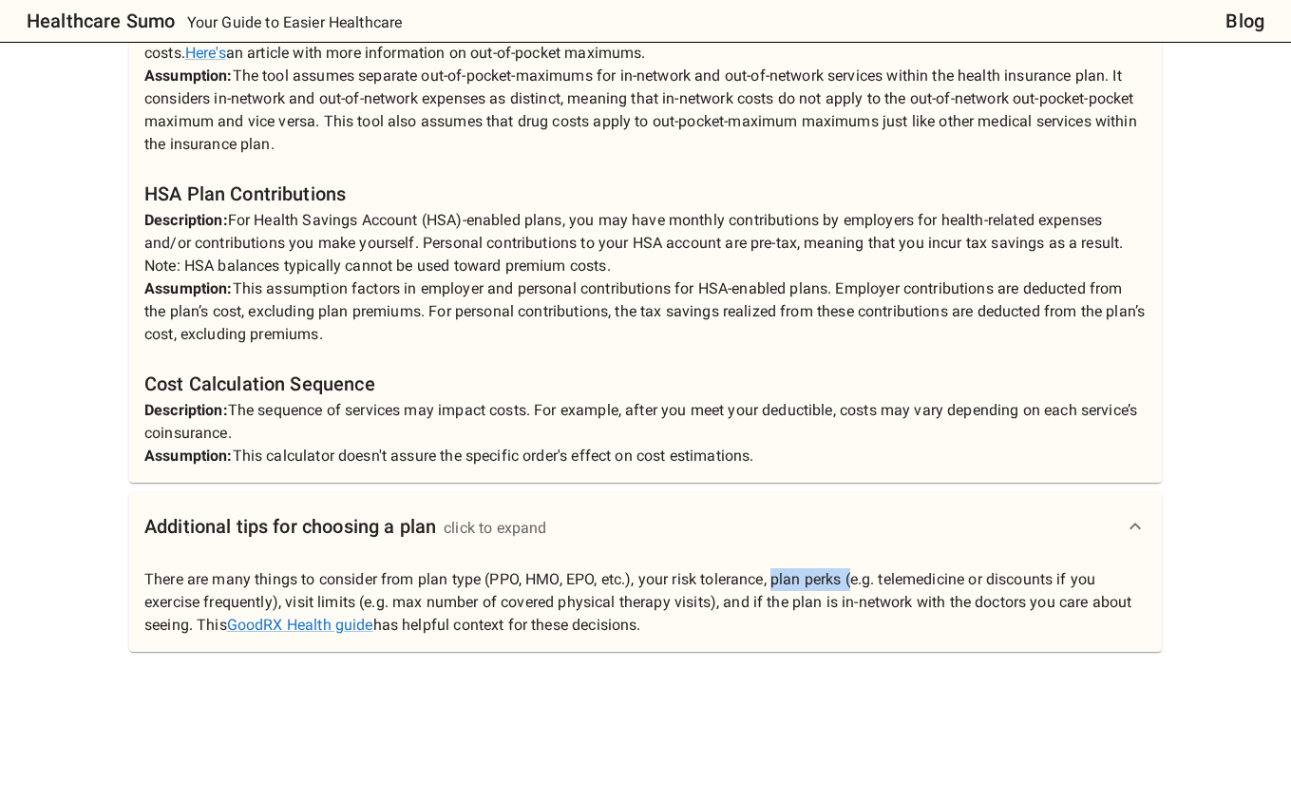
click at [860, 609] on p "There are many things to consider from plan type (PPO, HMO, EPO, etc.), your ri…" at bounding box center [645, 602] width 1002 height 68
drag, startPoint x: 290, startPoint y: 633, endPoint x: 767, endPoint y: 650, distance: 477.2
click at [767, 636] on p "There are many things to consider from plan type (PPO, HMO, EPO, etc.), your ri…" at bounding box center [645, 602] width 1002 height 68
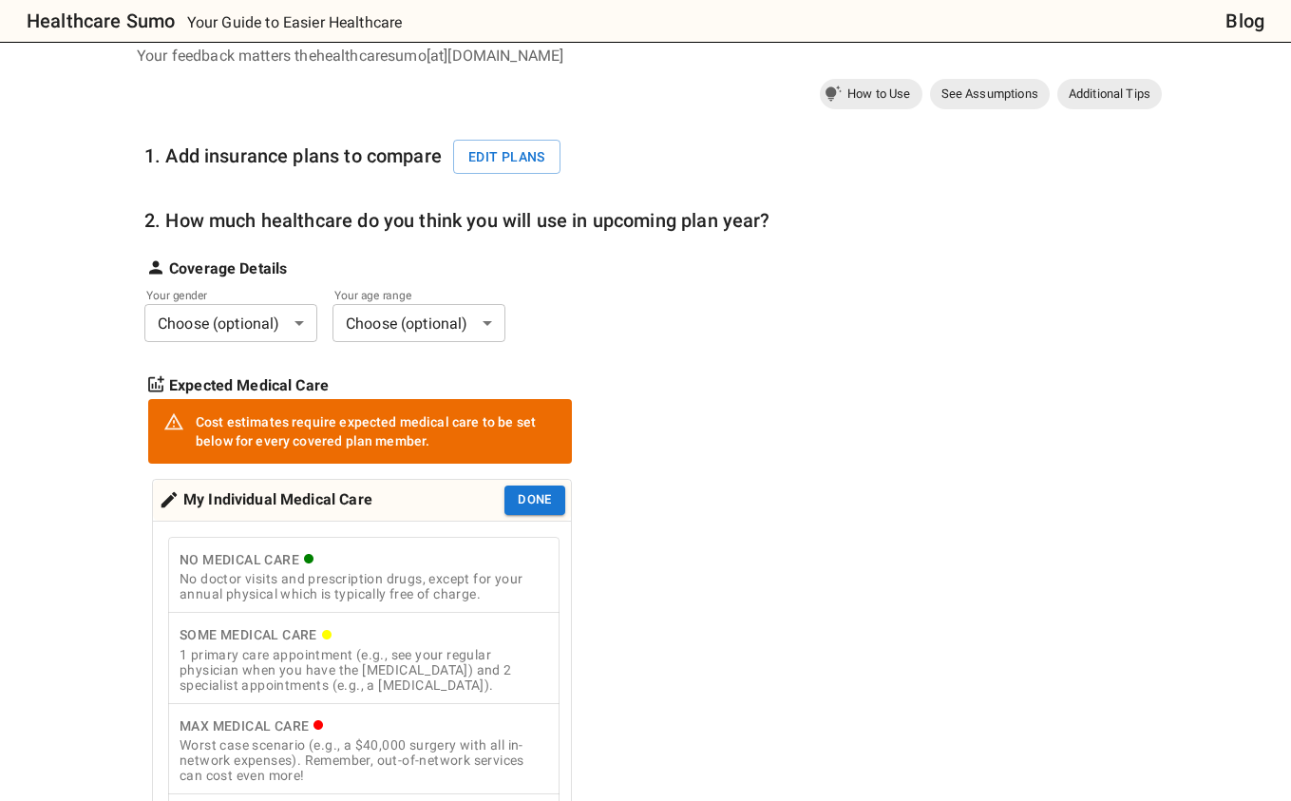
scroll to position [185, 0]
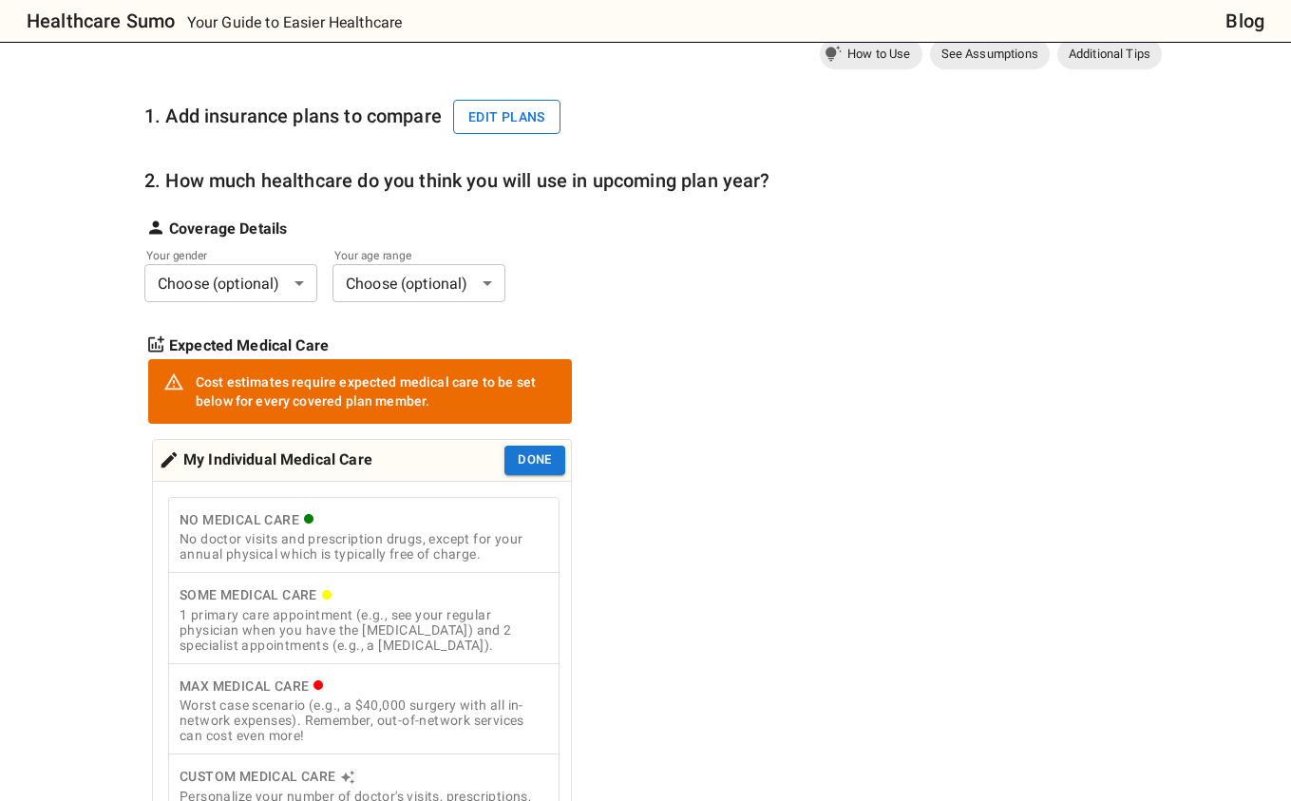
click at [528, 120] on button "Edit plans" at bounding box center [506, 117] width 107 height 35
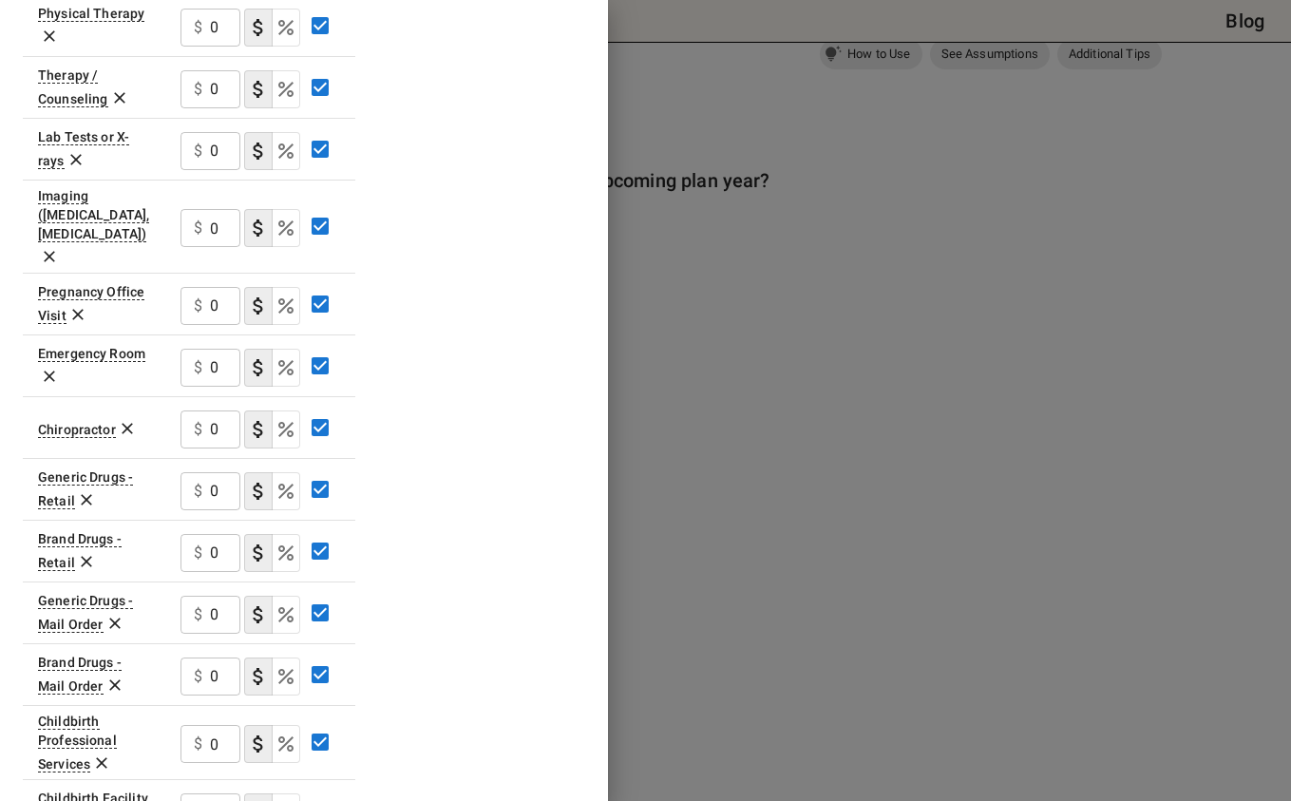
scroll to position [731, 0]
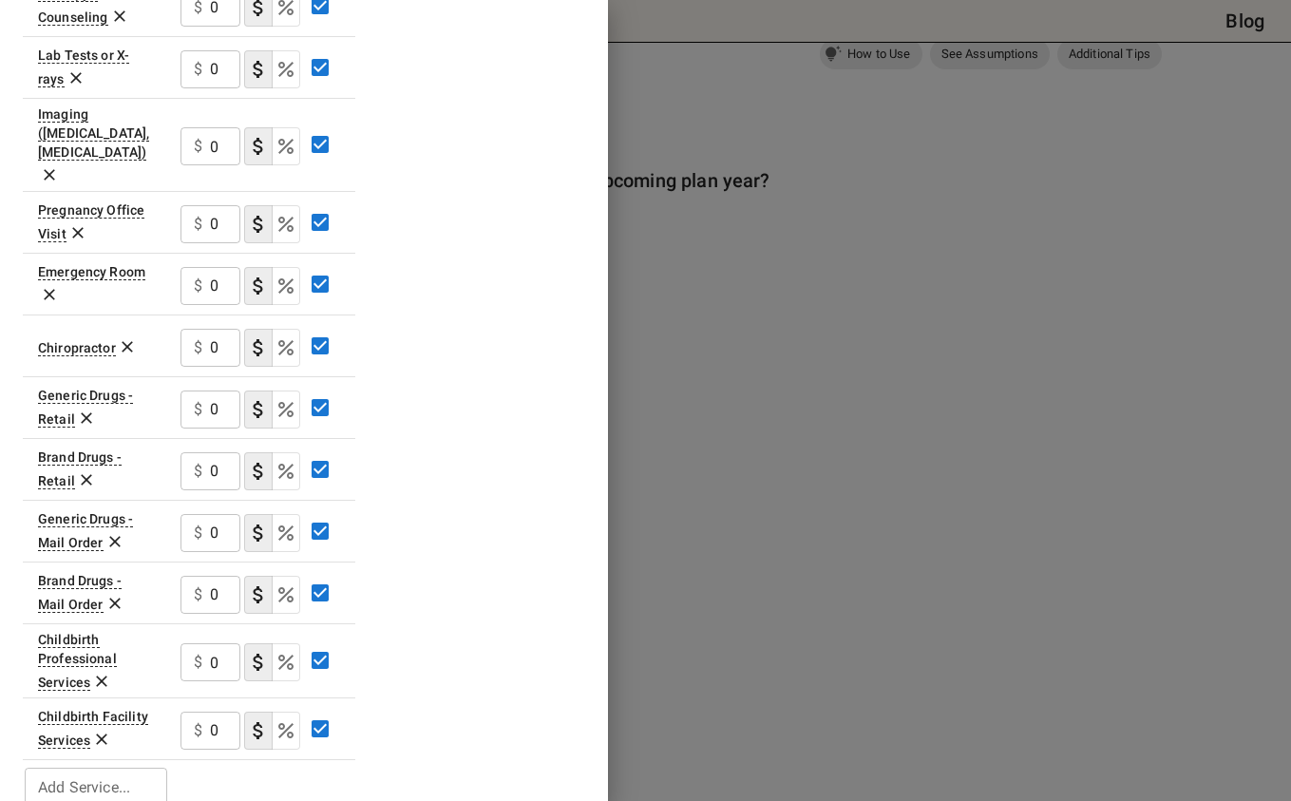
click at [721, 521] on div at bounding box center [645, 400] width 1291 height 801
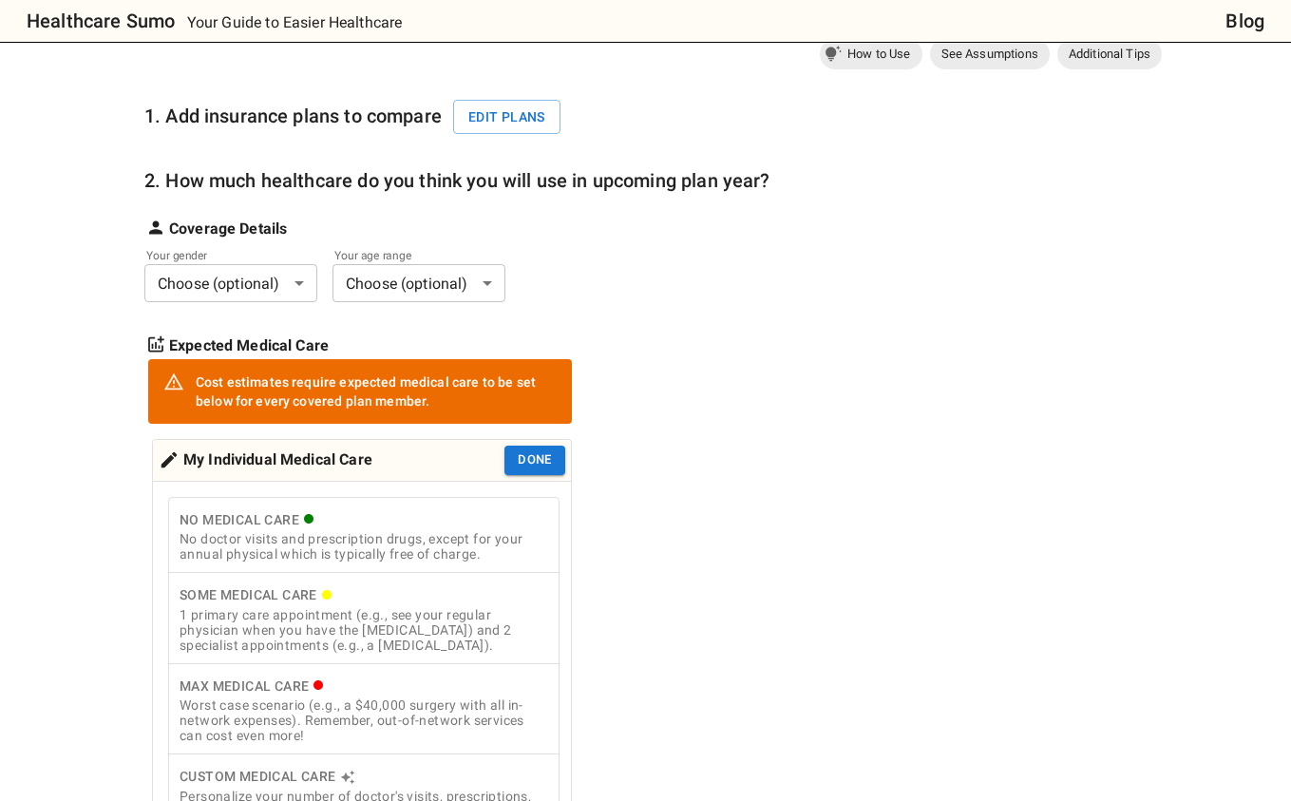
click at [298, 303] on div "1. Add insurance plans to compare Edit plans 2. How much healthcare do you thin…" at bounding box center [457, 459] width 626 height 768
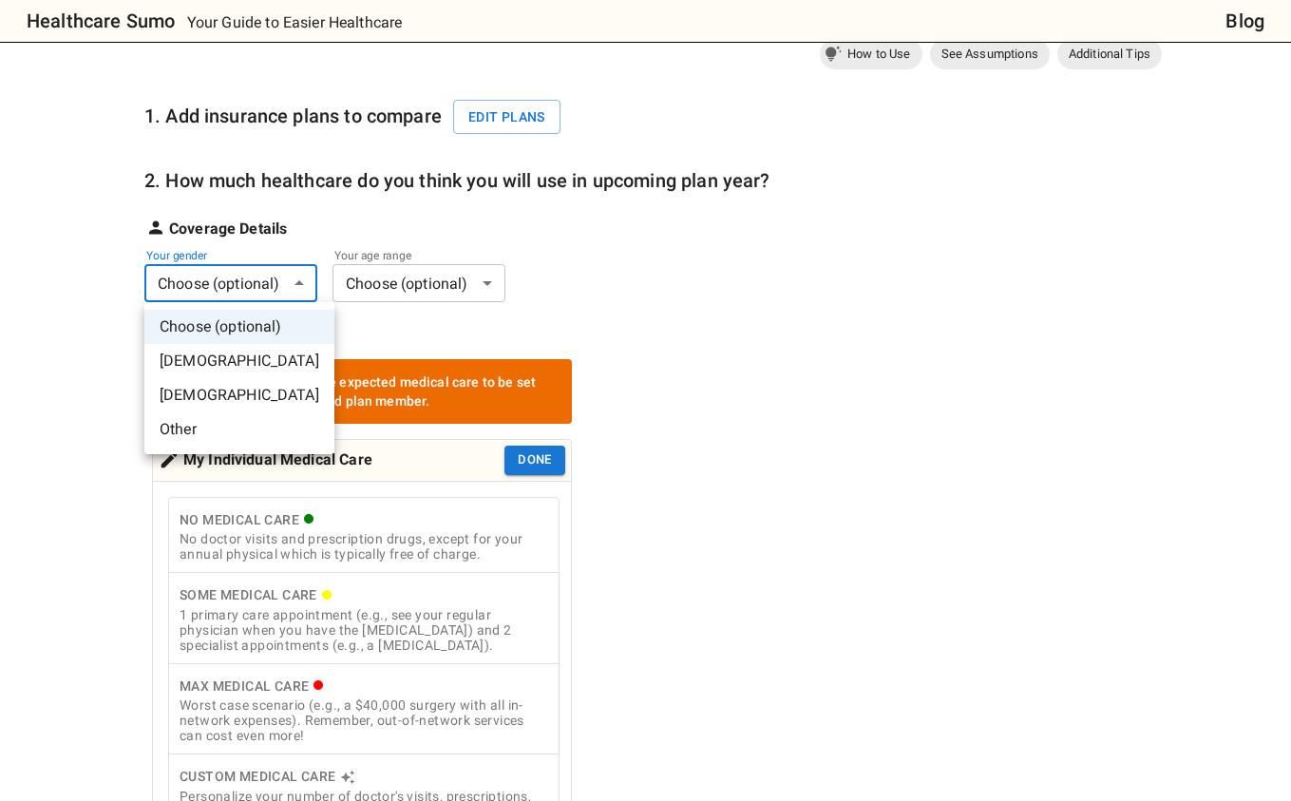
click at [233, 395] on li "[DEMOGRAPHIC_DATA]" at bounding box center [239, 395] width 190 height 34
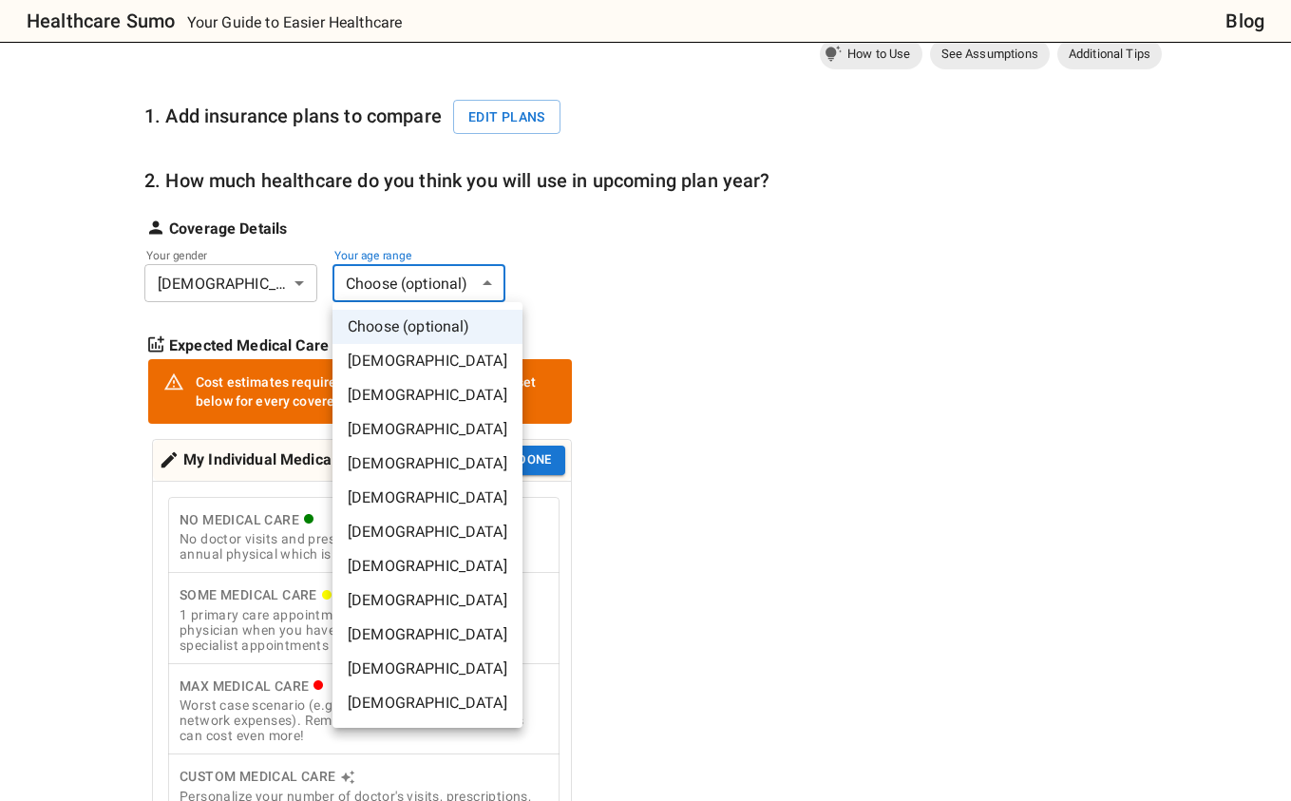
click at [447, 501] on li "[DEMOGRAPHIC_DATA]" at bounding box center [427, 498] width 190 height 34
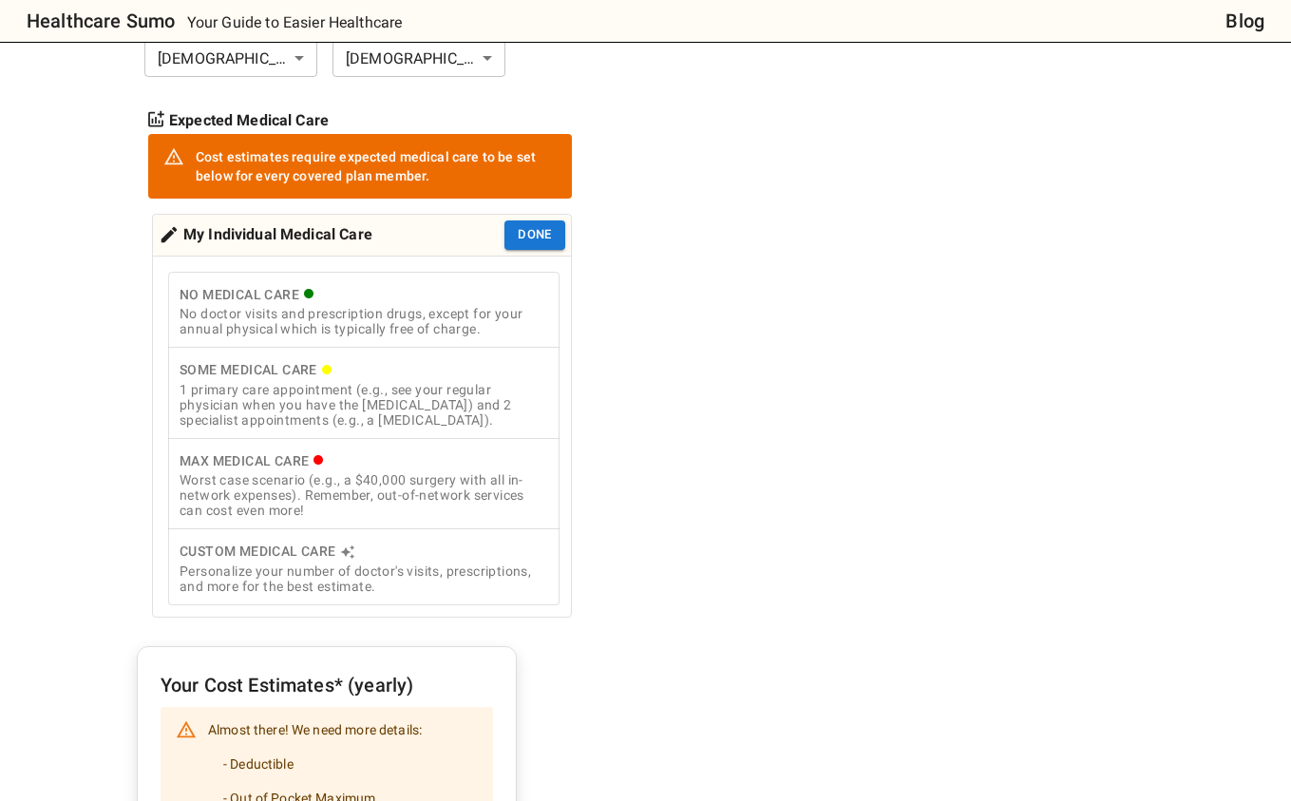
scroll to position [411, 0]
click at [336, 409] on div "1 primary care appointment (e.g., see your regular physician when you have the …" at bounding box center [364, 404] width 369 height 46
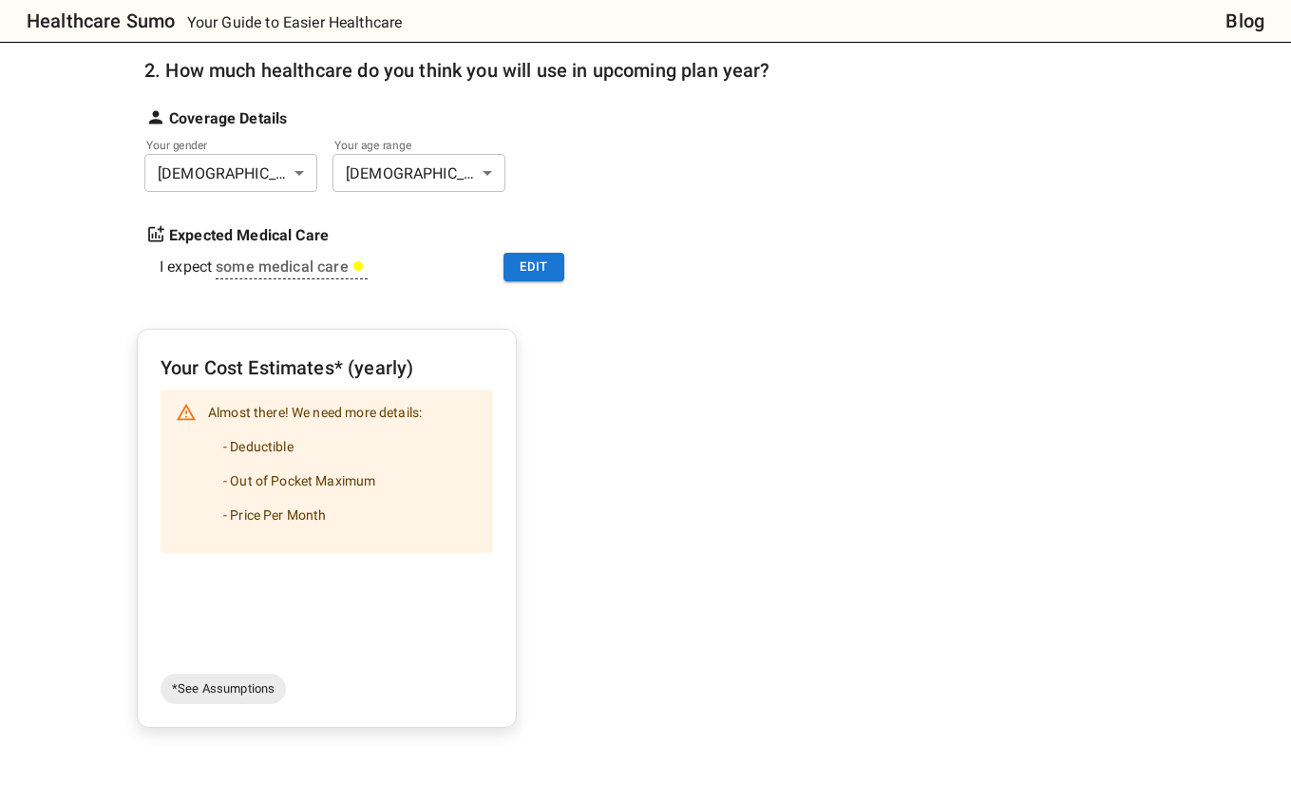
scroll to position [292, 0]
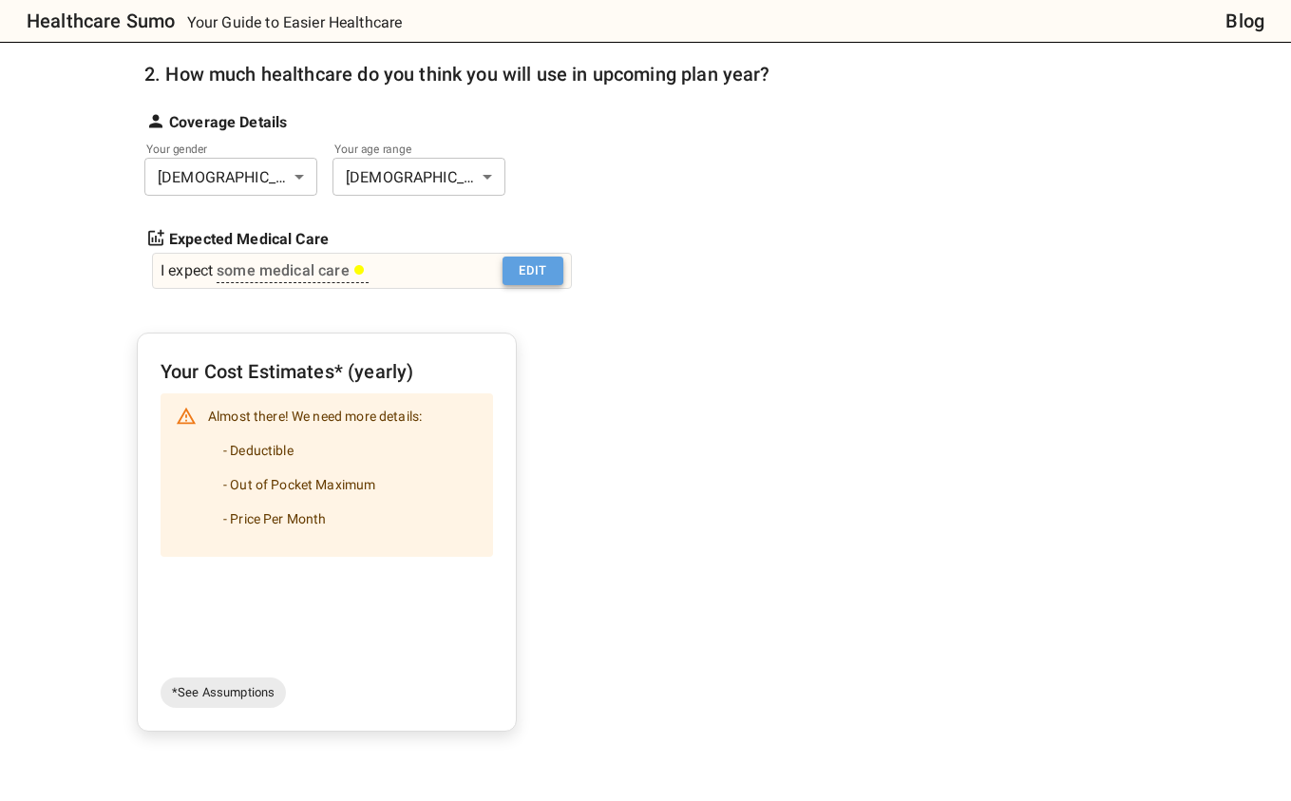
click at [551, 273] on button "Edit" at bounding box center [533, 270] width 61 height 29
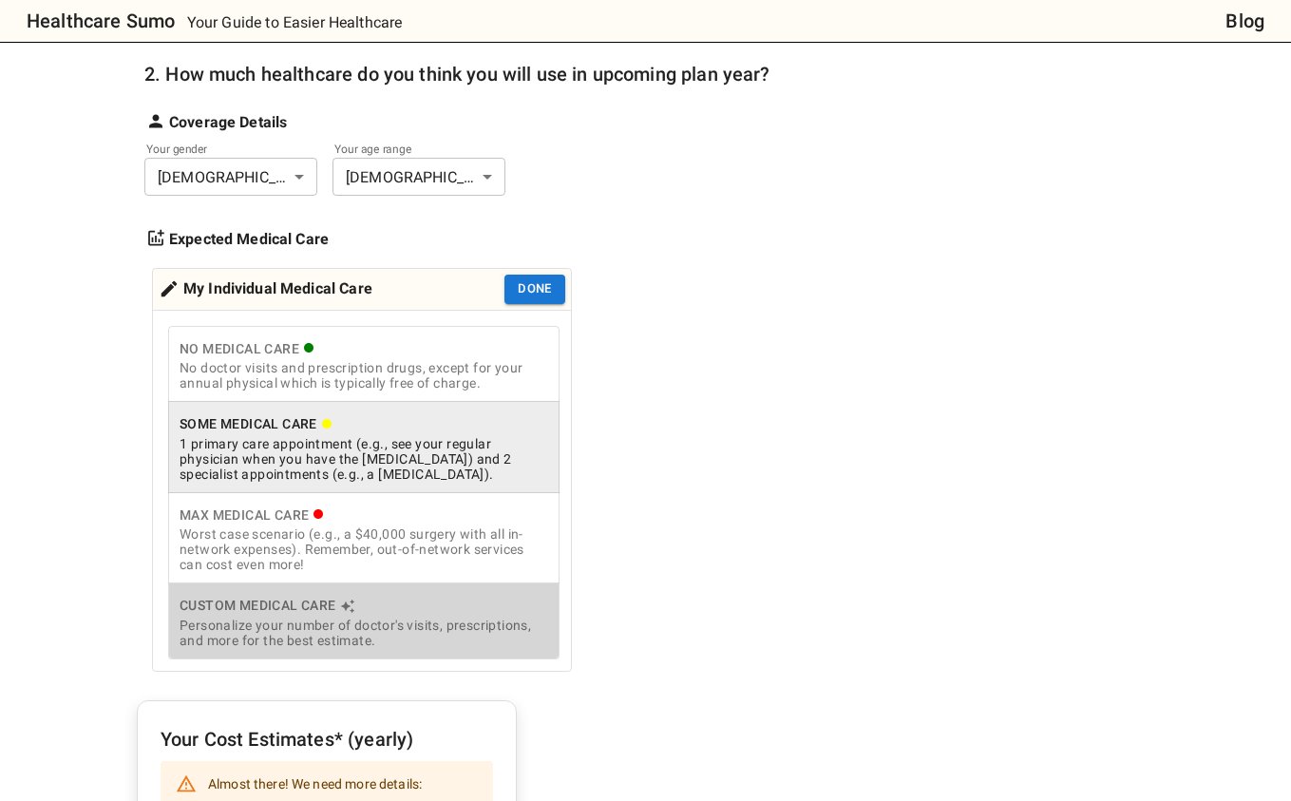
click at [460, 644] on div "Personalize your number of doctor's visits, prescriptions, and more for the bes…" at bounding box center [364, 632] width 369 height 30
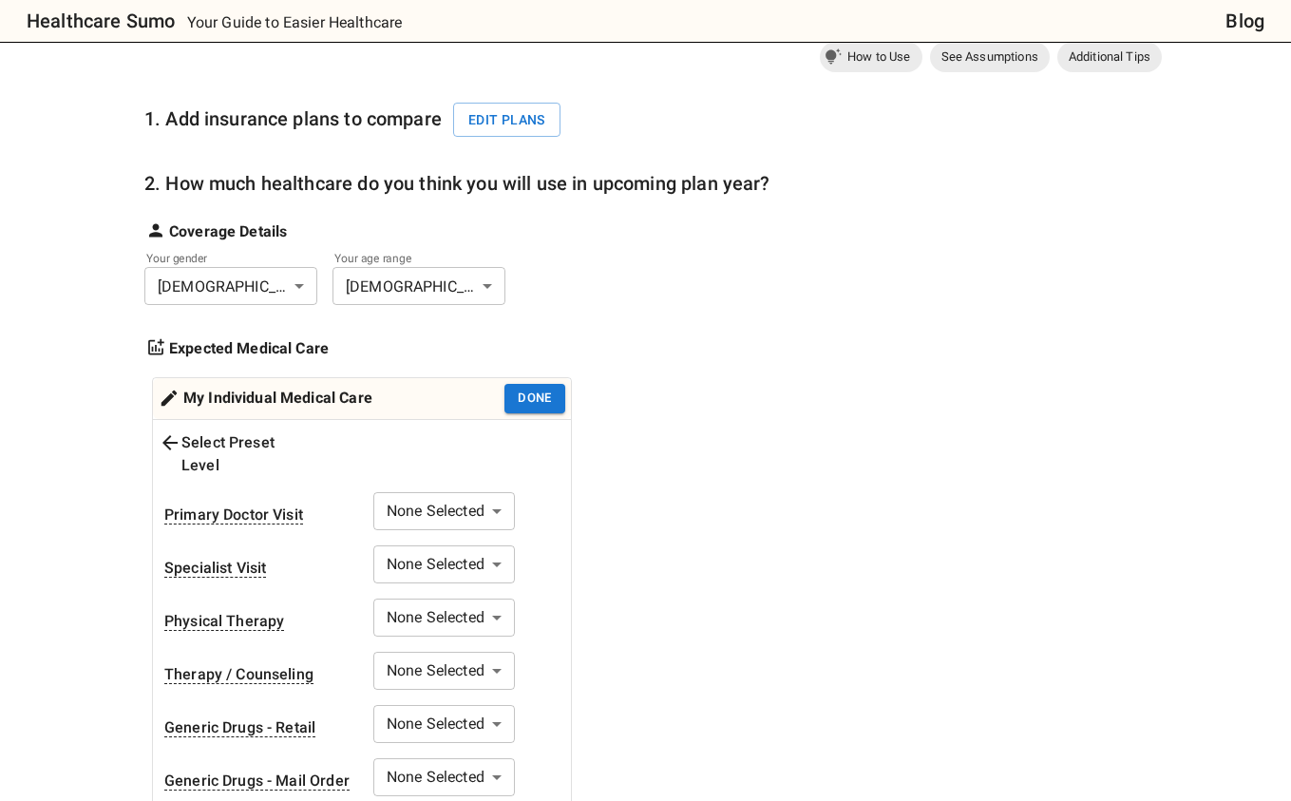
scroll to position [158, 0]
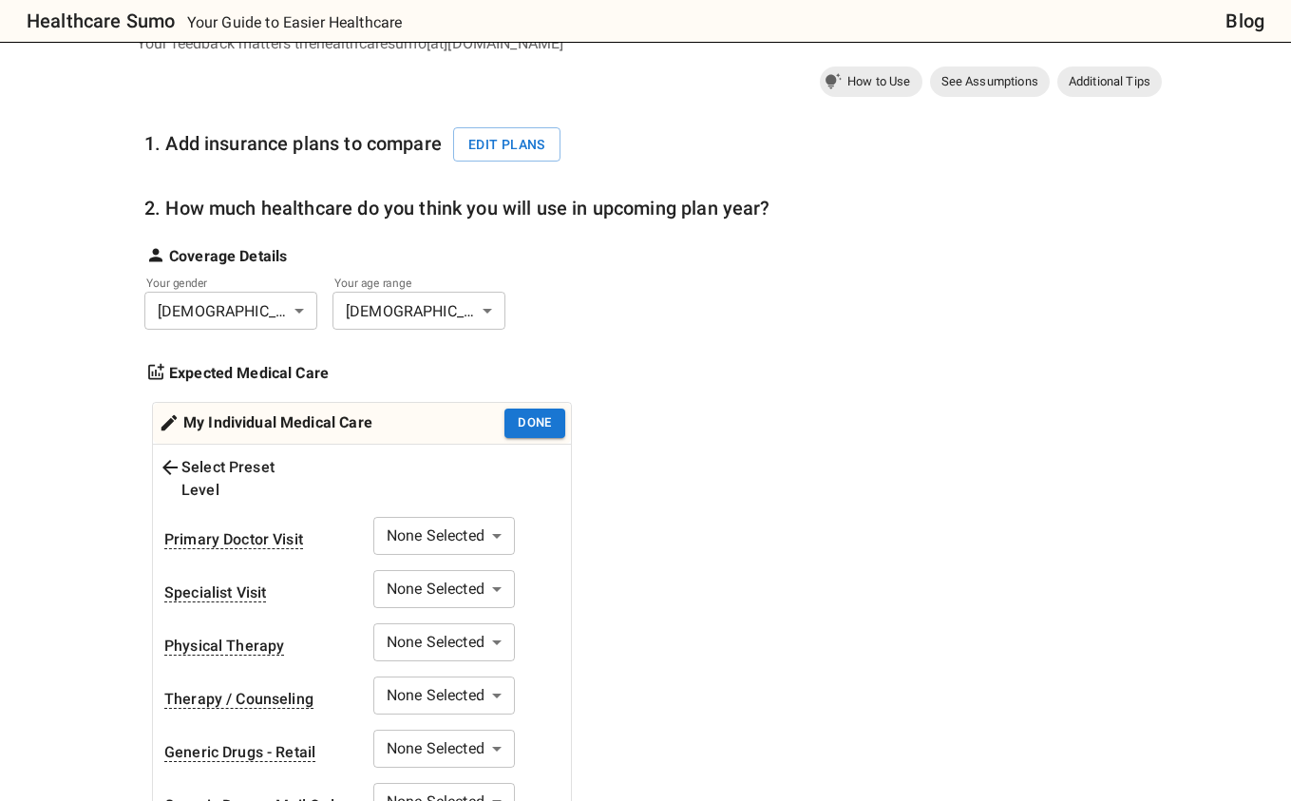
click at [266, 464] on div "Select Preset Level" at bounding box center [237, 479] width 157 height 46
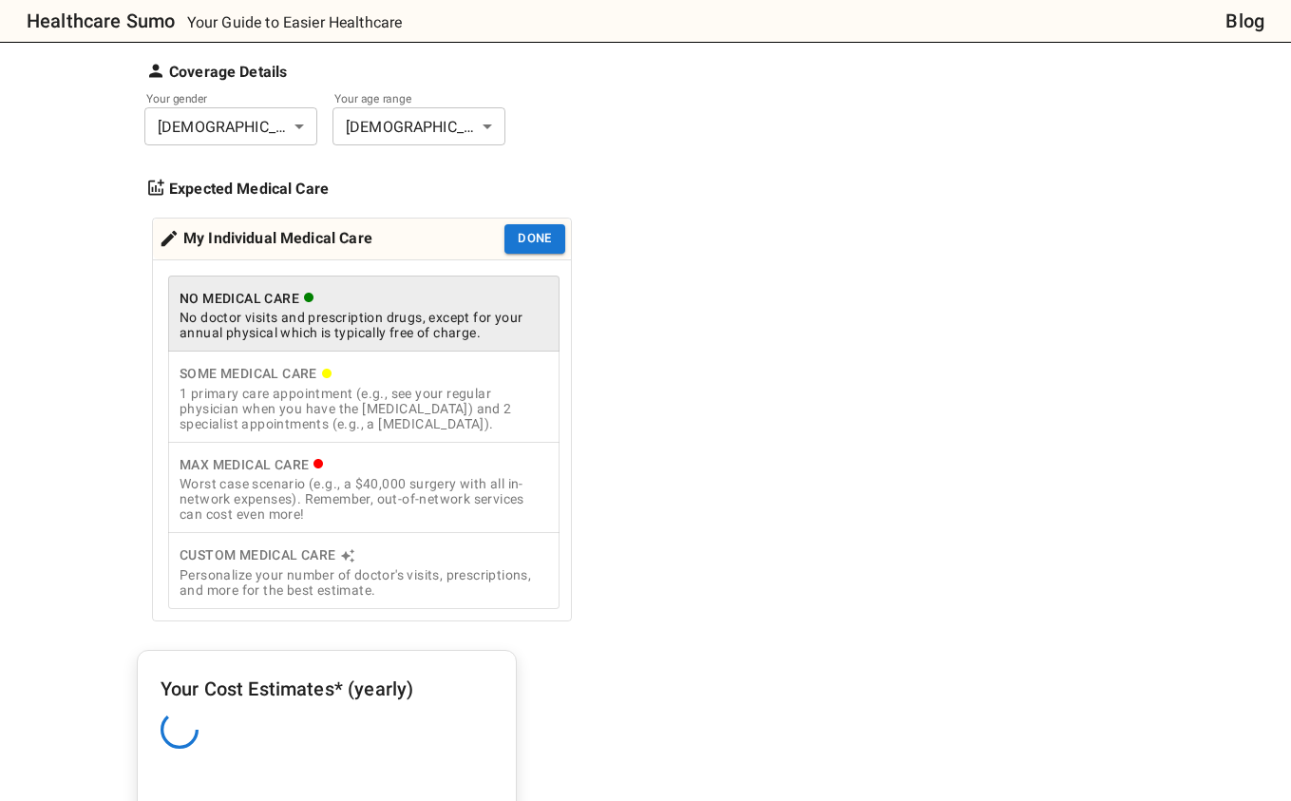
scroll to position [359, 0]
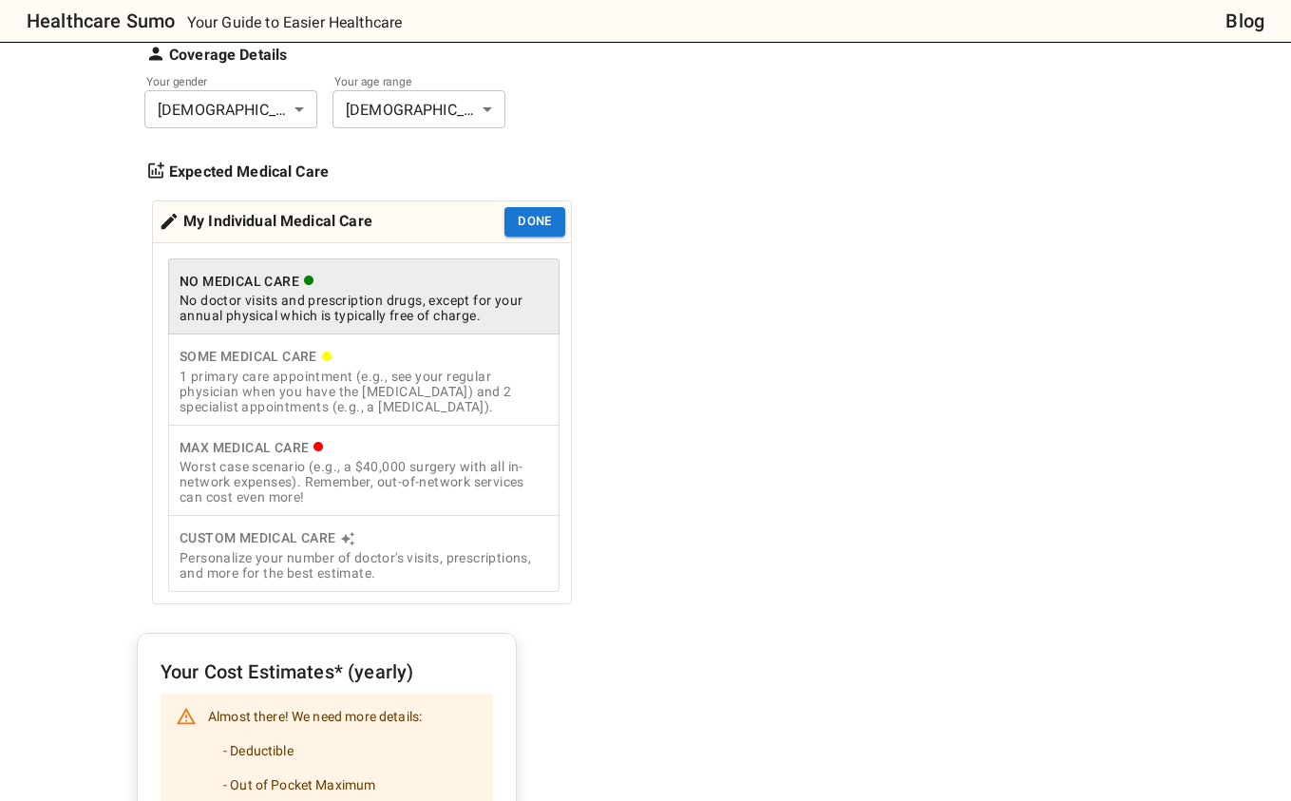
click at [332, 486] on div "Worst case scenario (e.g., a $40,000 surgery with all in-network expenses). Rem…" at bounding box center [364, 482] width 369 height 46
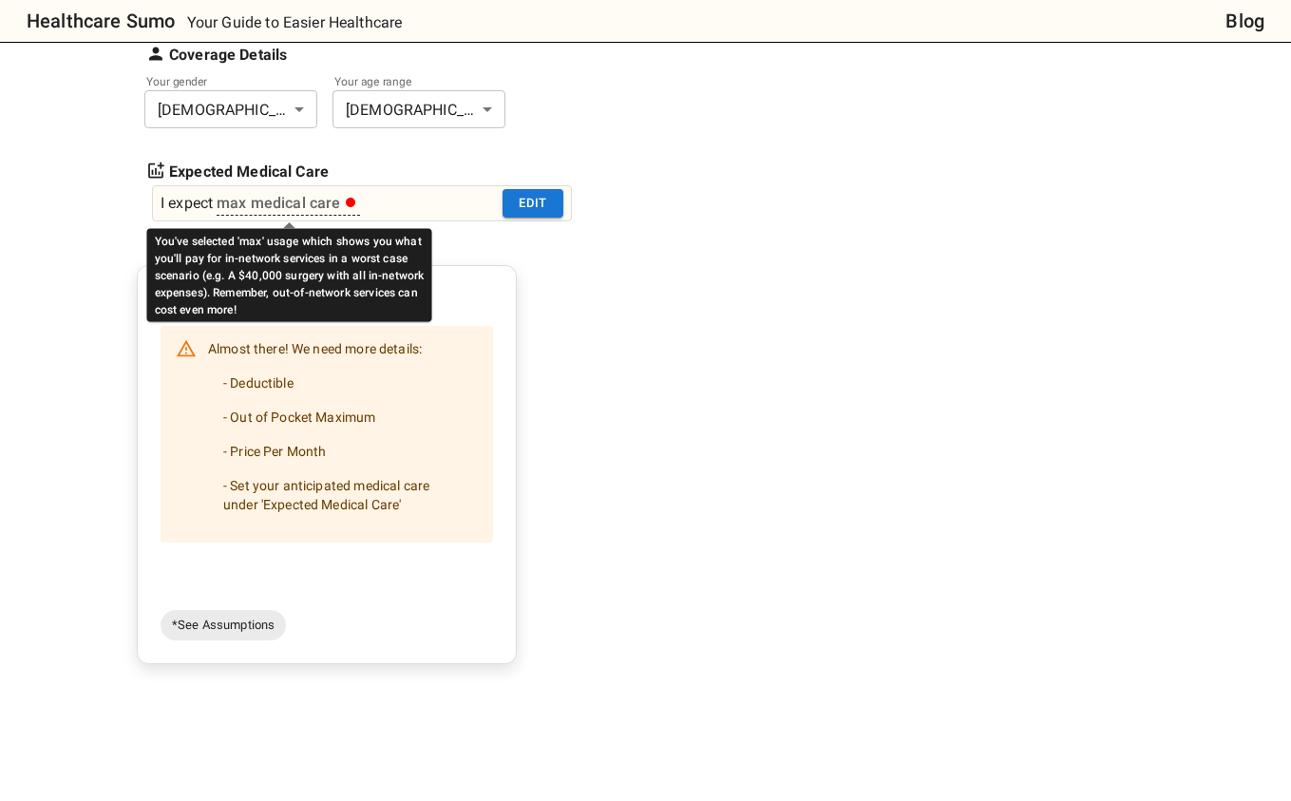
click at [276, 210] on div "max medical care" at bounding box center [287, 203] width 140 height 23
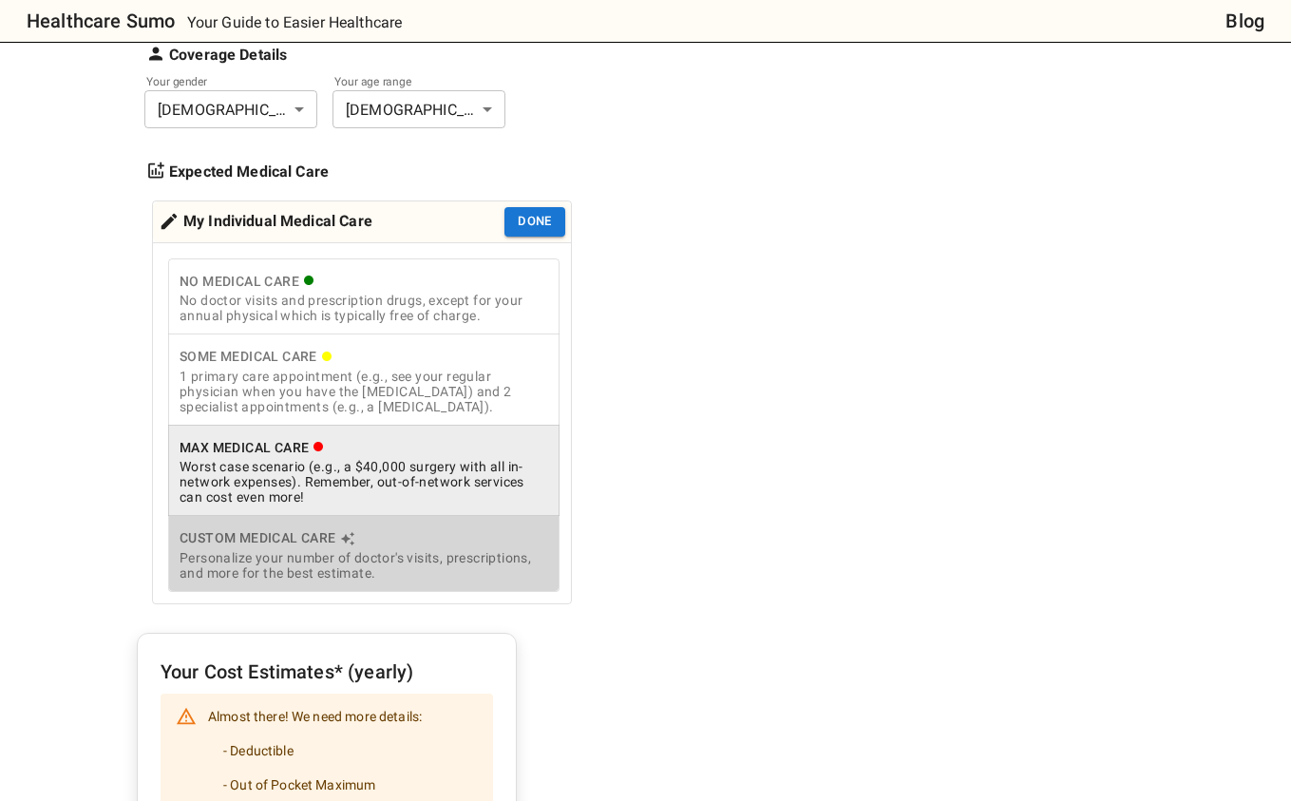
click at [313, 543] on div "Custom Medical Care" at bounding box center [364, 538] width 369 height 24
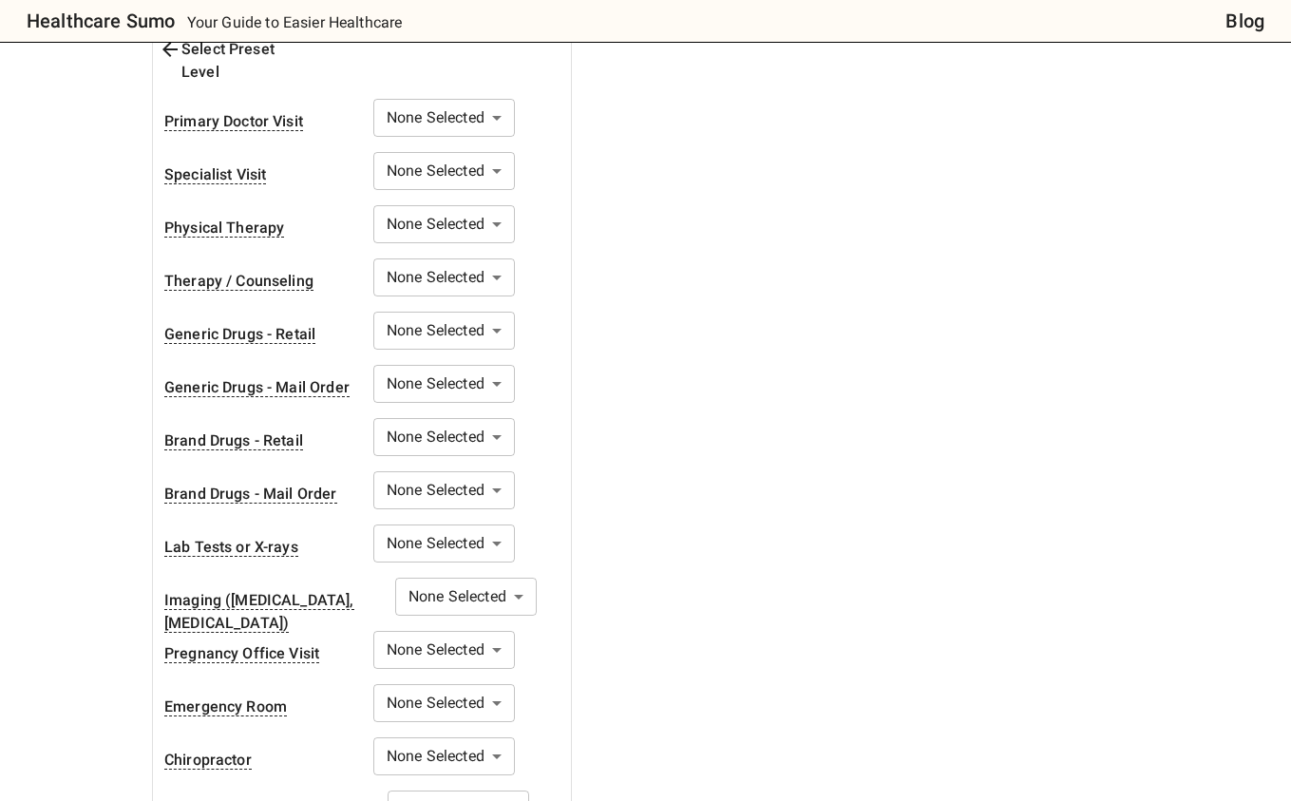
scroll to position [589, 0]
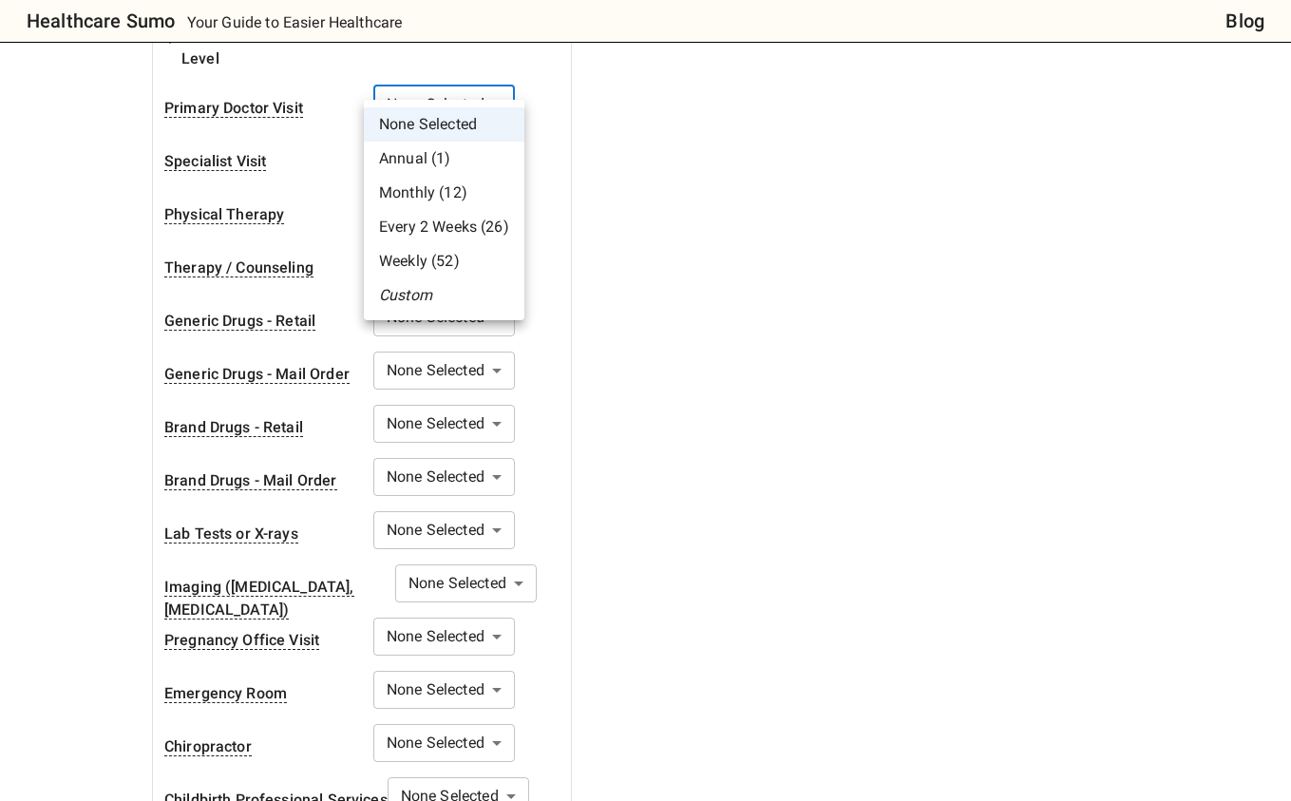
click at [619, 182] on div at bounding box center [645, 400] width 1291 height 801
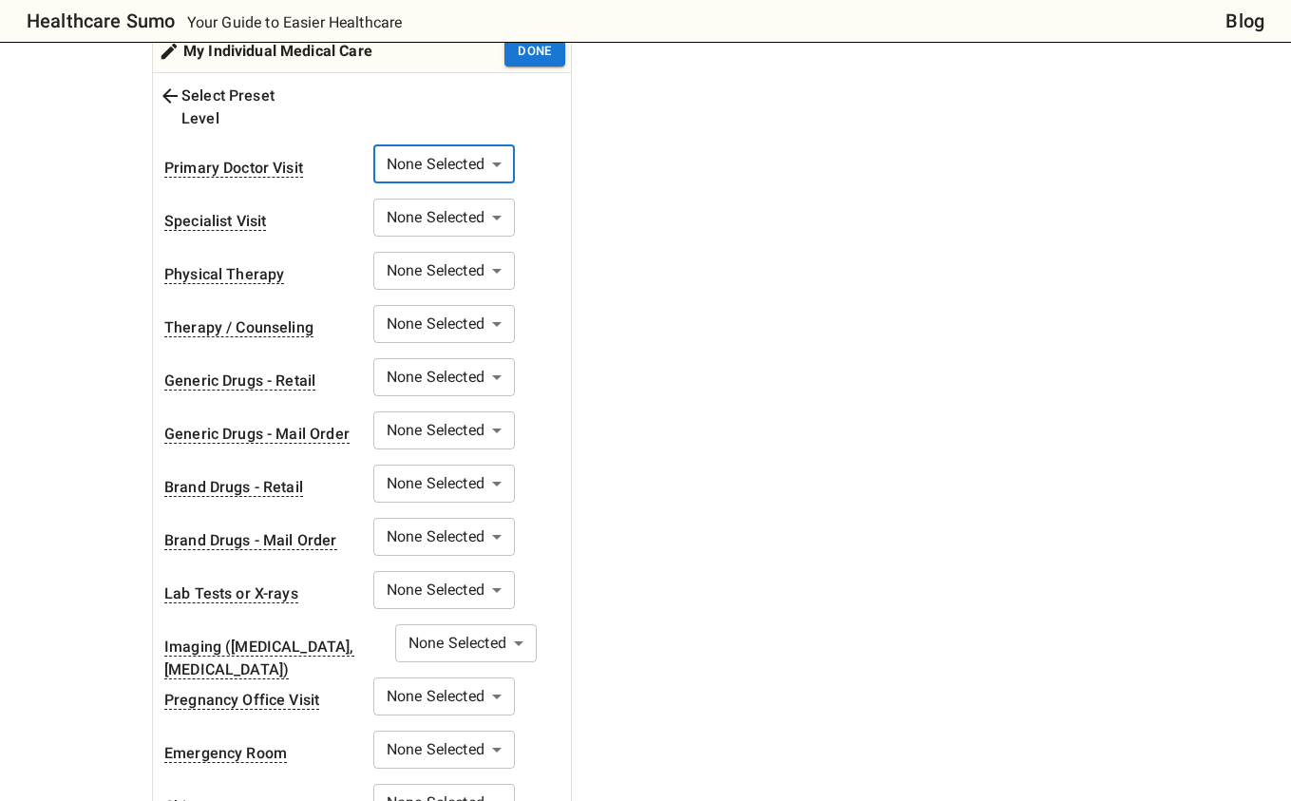
scroll to position [575, 0]
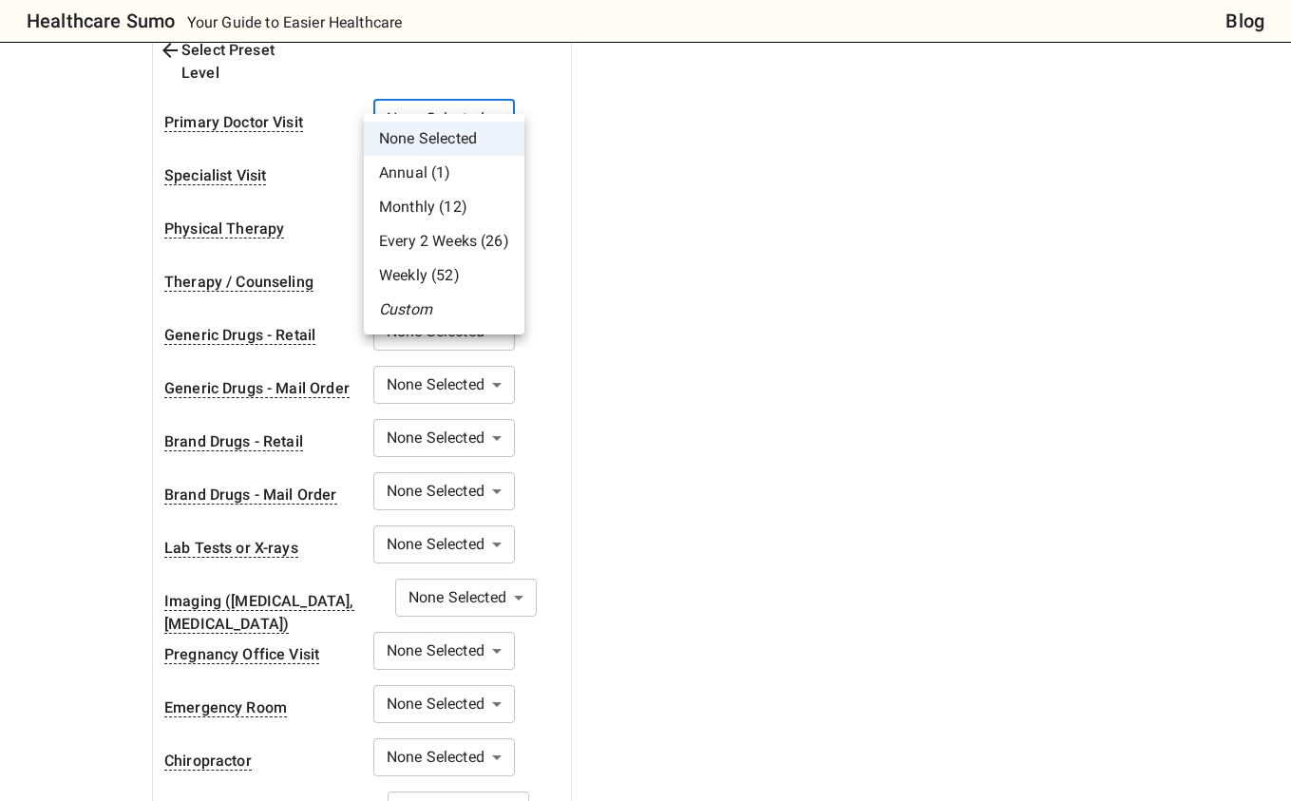
click at [727, 246] on div at bounding box center [645, 400] width 1291 height 801
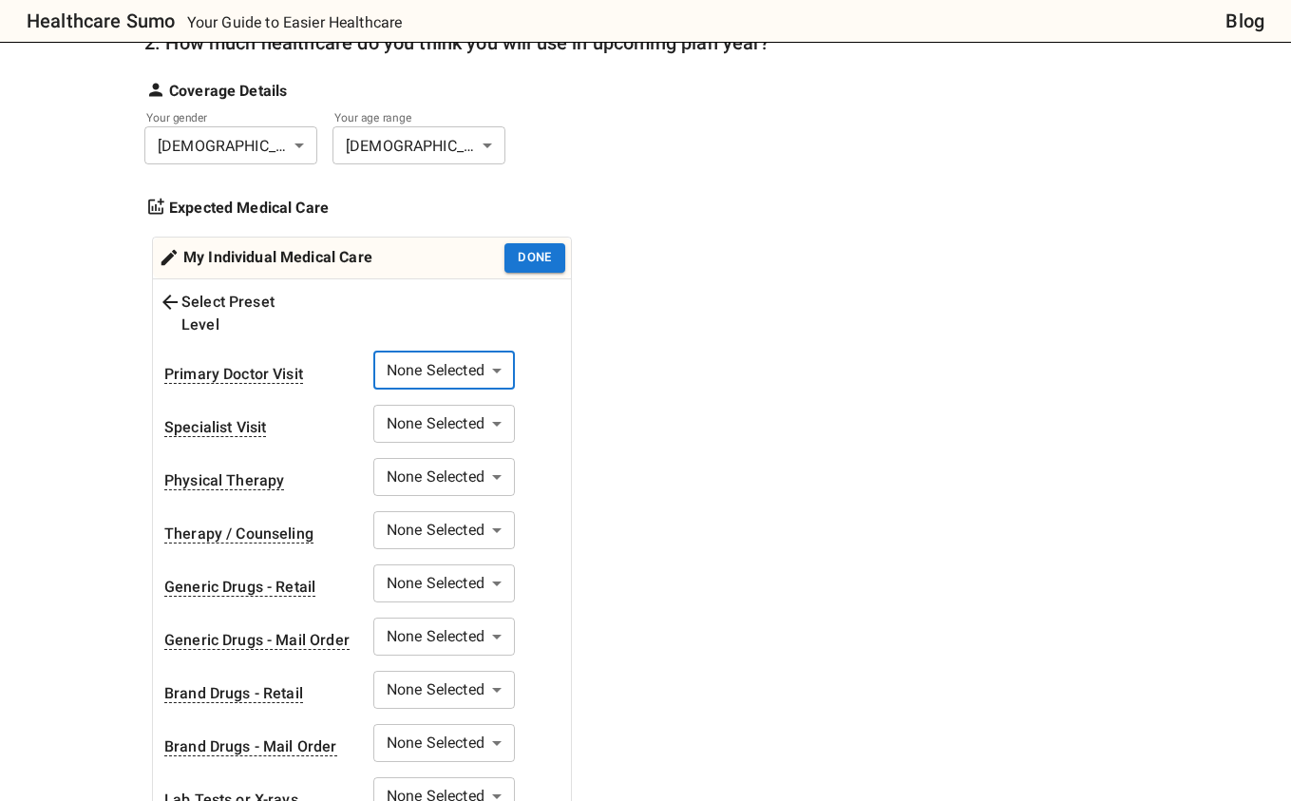
scroll to position [315, 0]
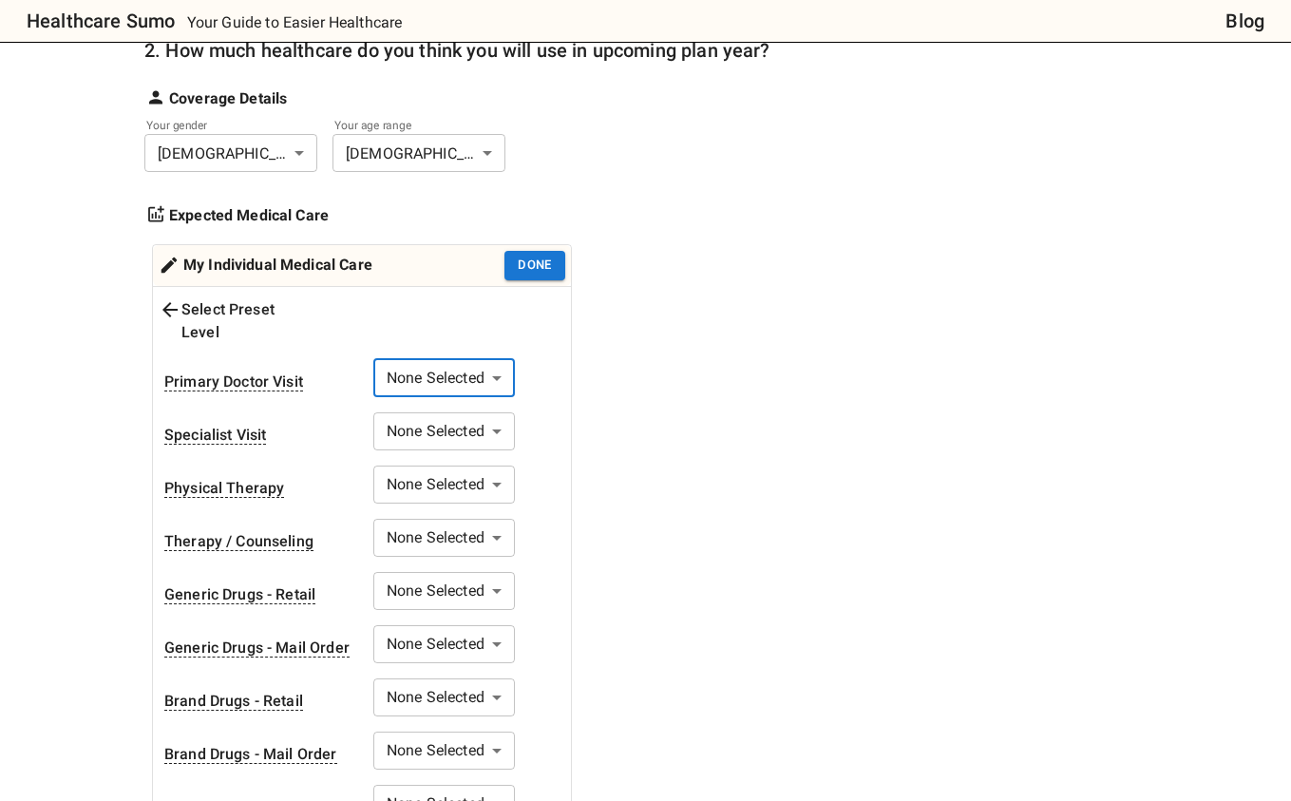
click at [222, 308] on div "Select Preset Level" at bounding box center [237, 321] width 157 height 46
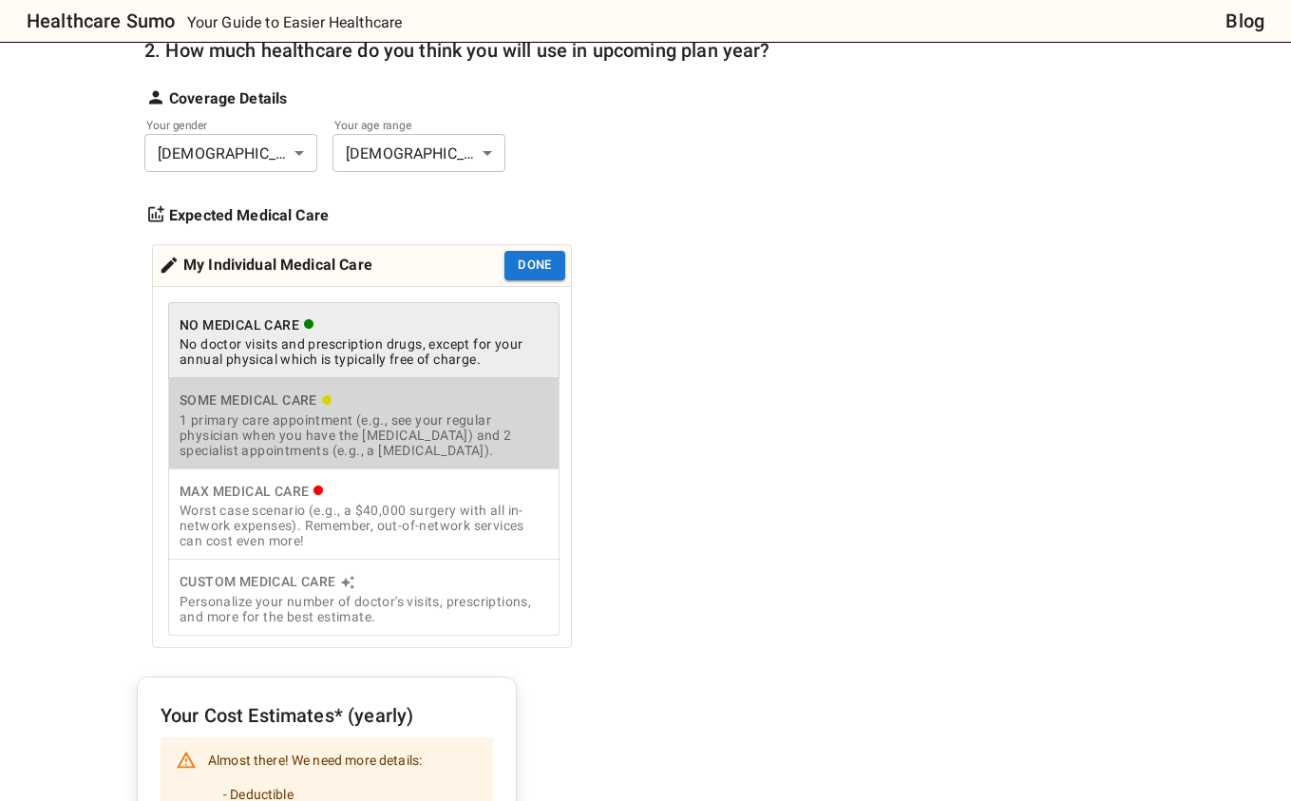
click at [460, 430] on div "1 primary care appointment (e.g., see your regular physician when you have the …" at bounding box center [364, 435] width 369 height 46
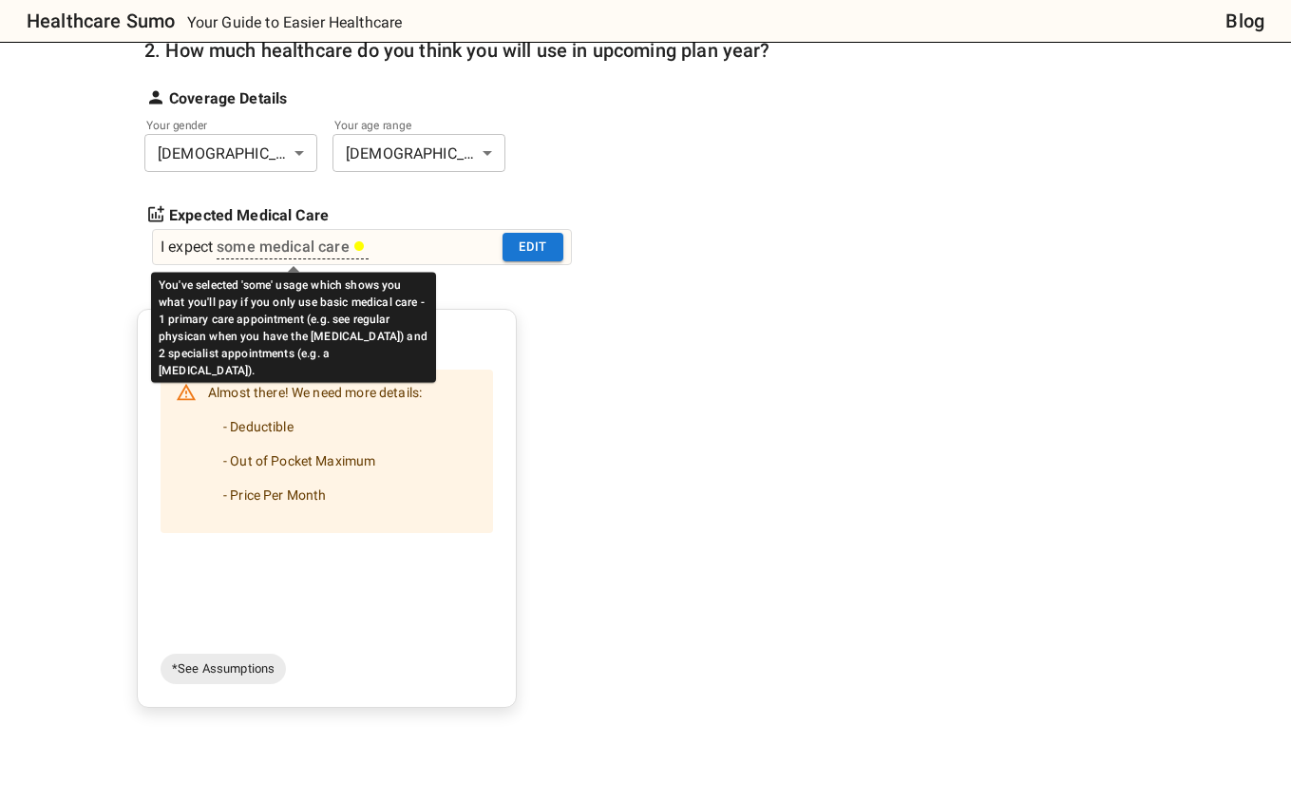
click at [357, 251] on icon "You've selected 'some' usage which shows you what you'll pay if you only use ba…" at bounding box center [358, 245] width 11 height 11
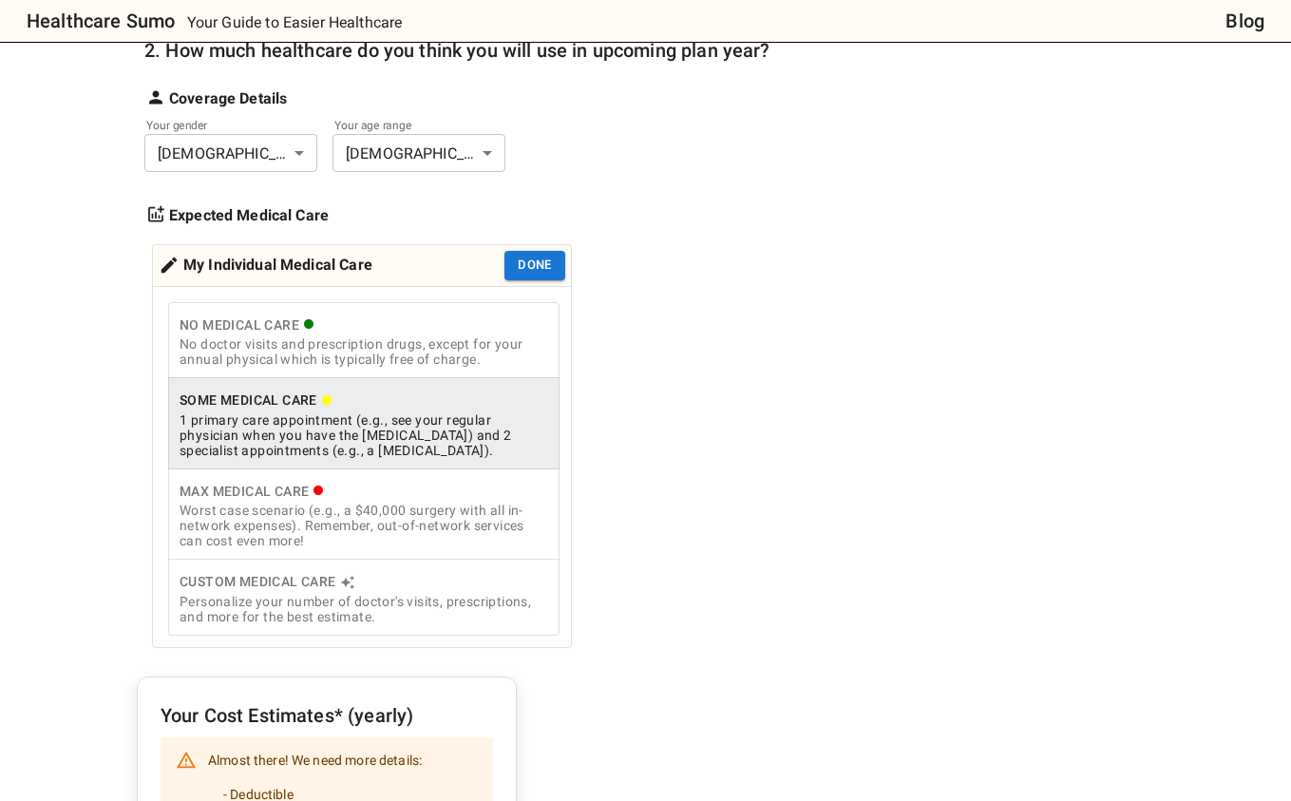
click at [323, 613] on div "Personalize your number of doctor's visits, prescriptions, and more for the bes…" at bounding box center [364, 609] width 369 height 30
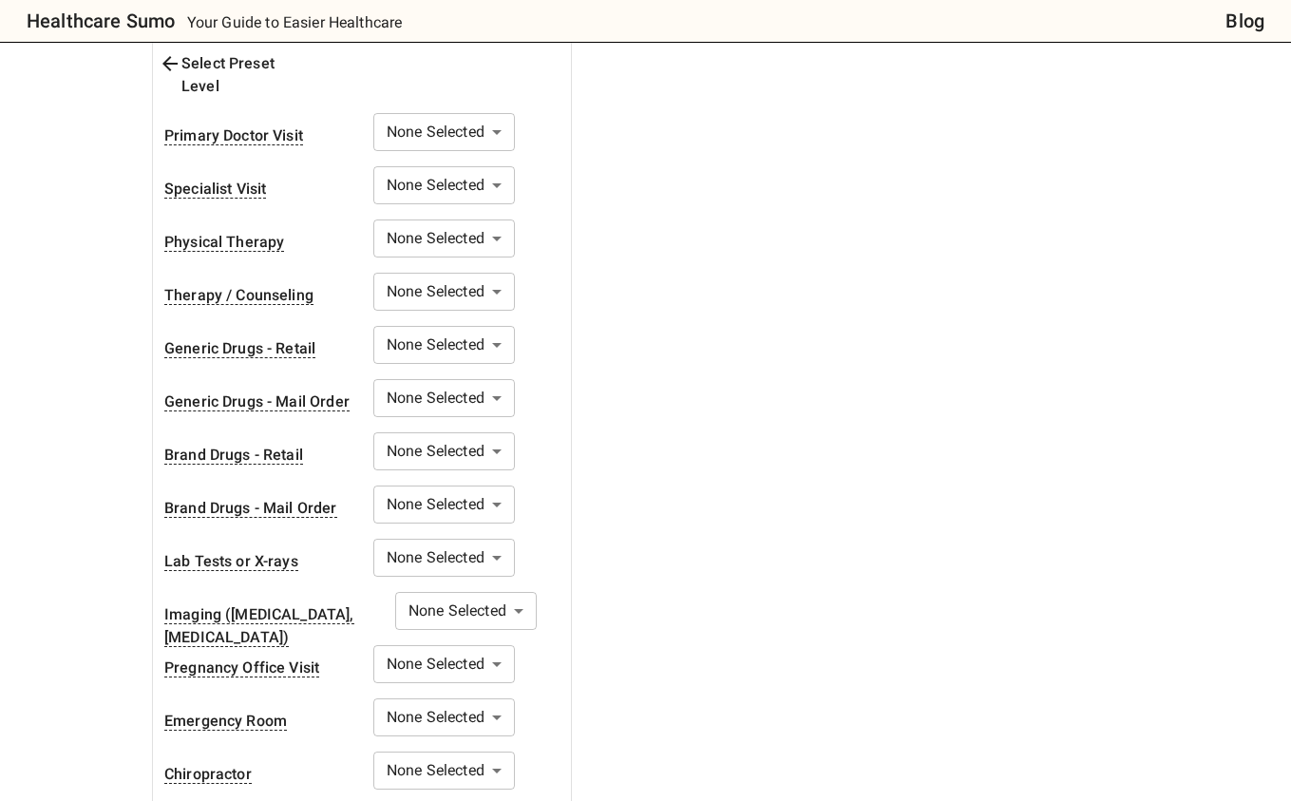
scroll to position [562, 0]
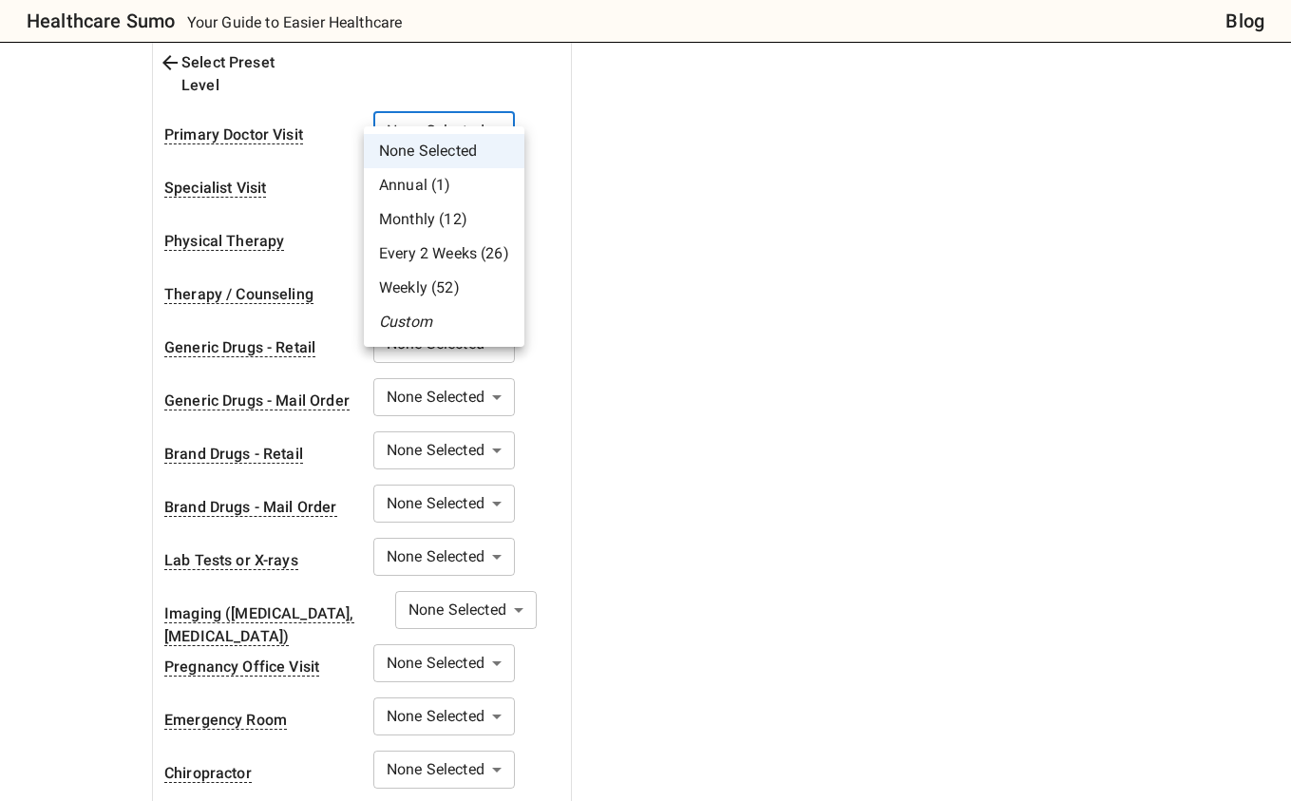
click at [84, 410] on div at bounding box center [645, 400] width 1291 height 801
